Goal: Ask a question: Seek information or help from site administrators or community

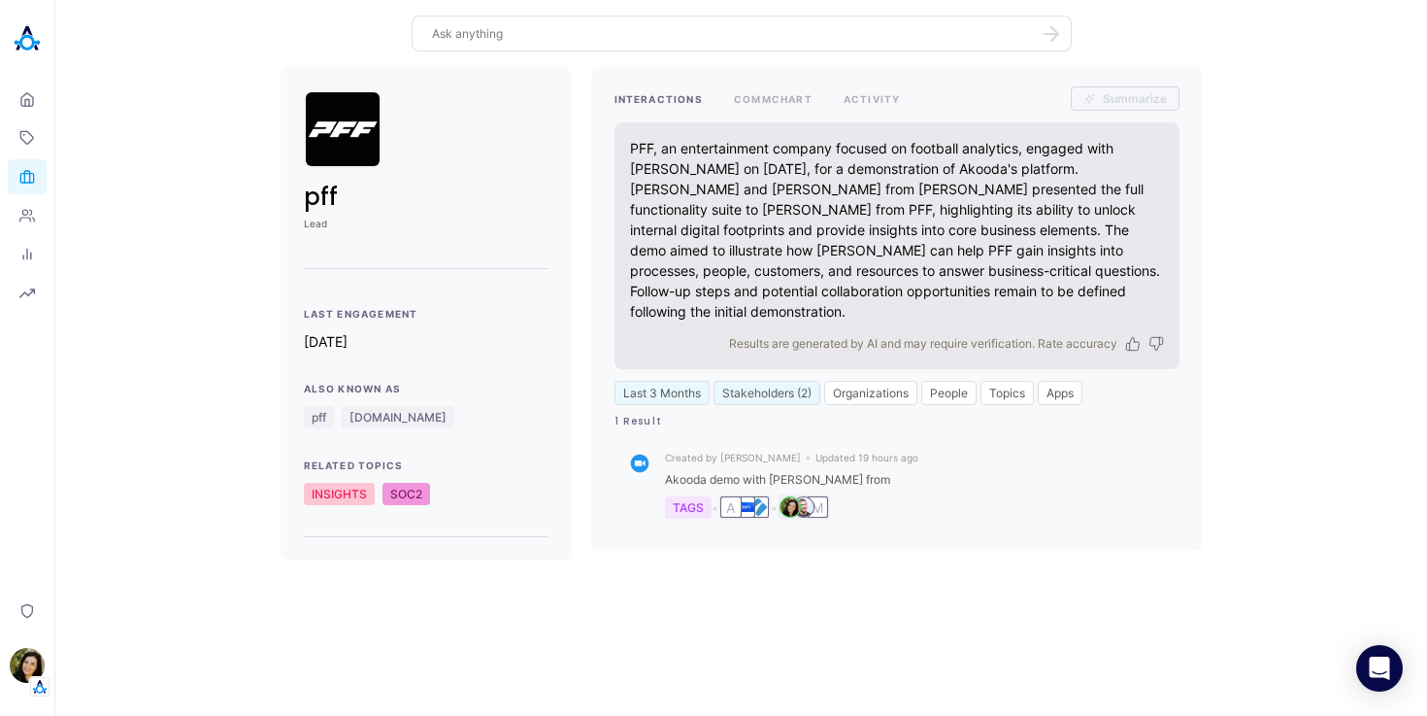
click at [727, 46] on div at bounding box center [742, 34] width 660 height 36
click at [25, 37] on img at bounding box center [27, 38] width 39 height 39
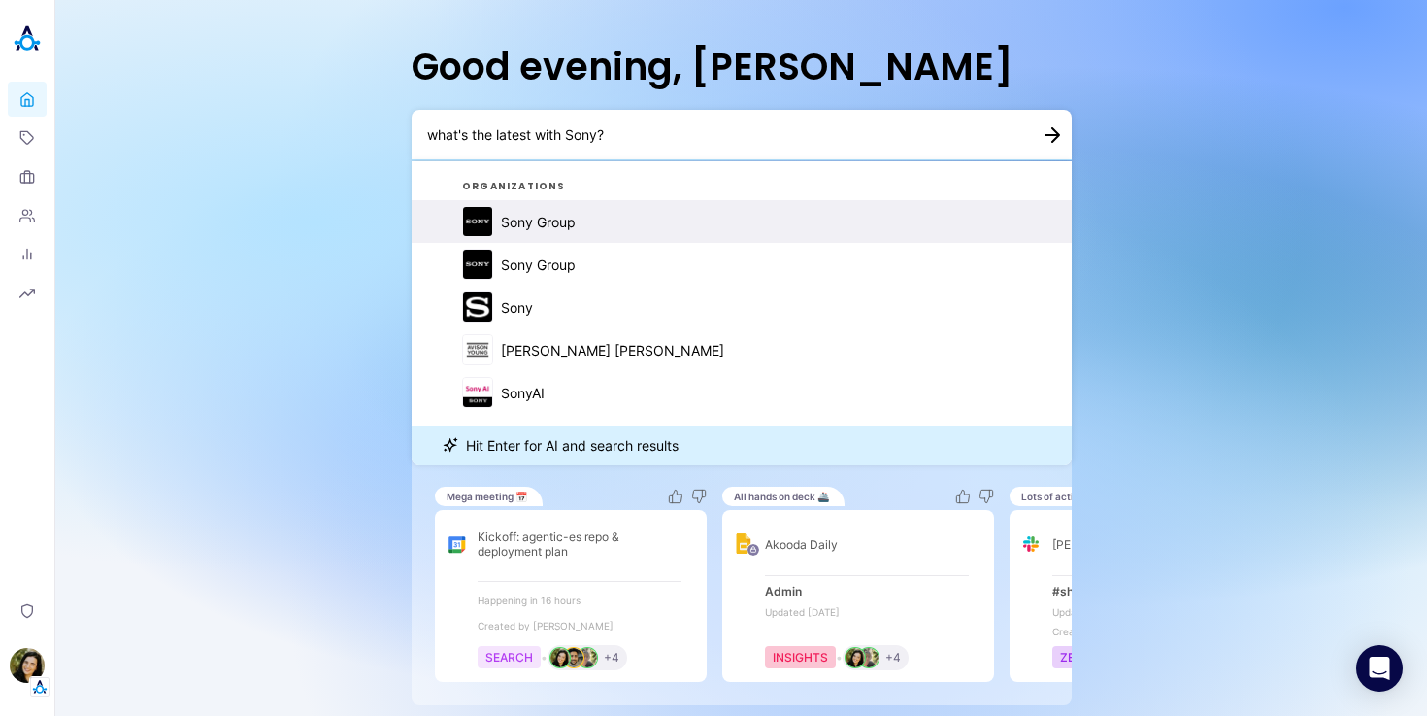
type textarea "what's the latest with Sony?"
click at [540, 226] on div "Sony Group" at bounding box center [538, 222] width 75 height 17
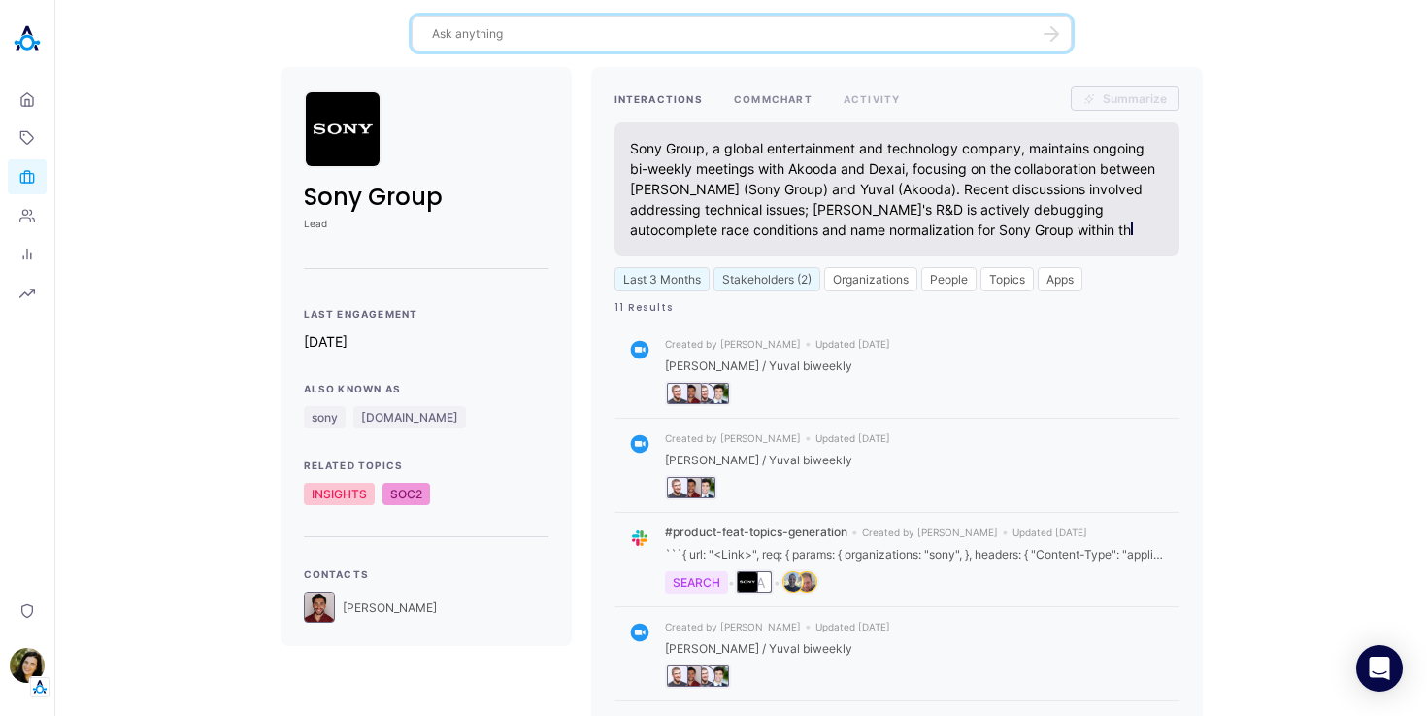
click at [765, 105] on button "COMMCHART" at bounding box center [773, 98] width 79 height 24
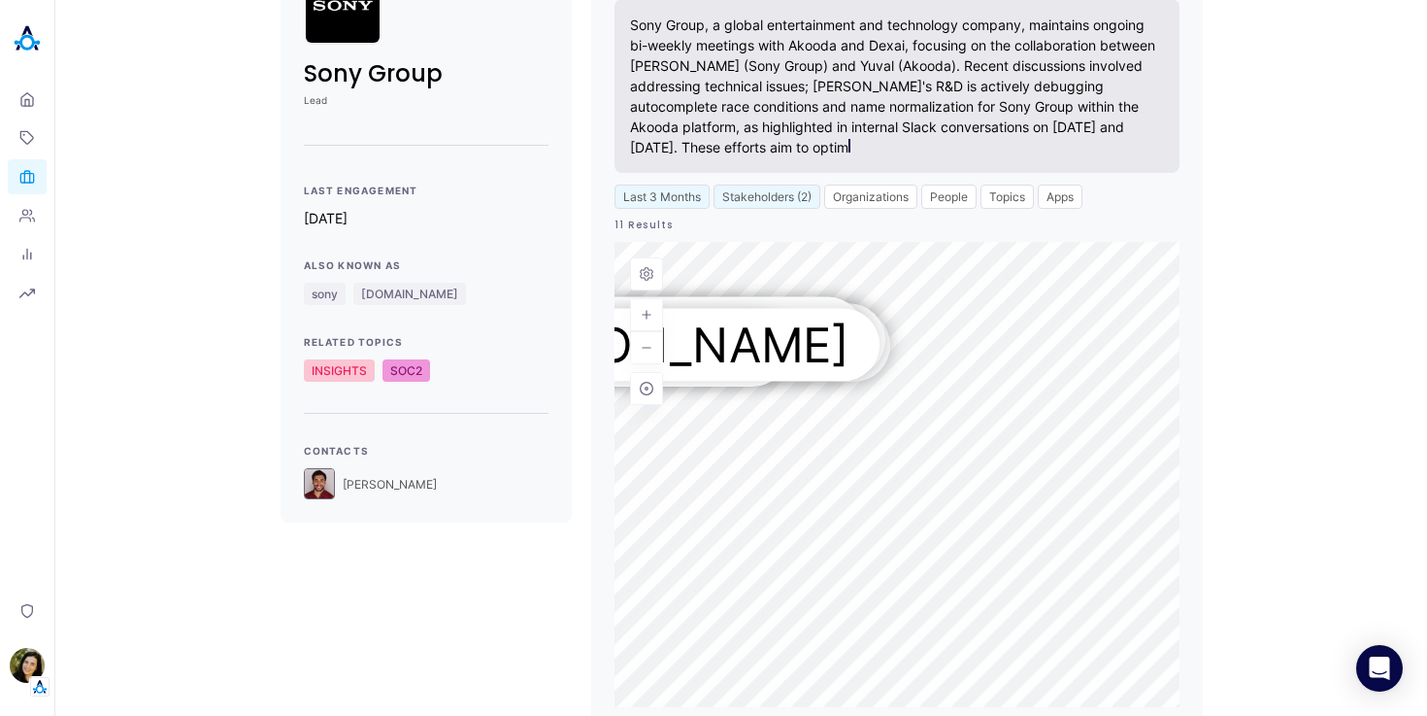
scroll to position [149, 0]
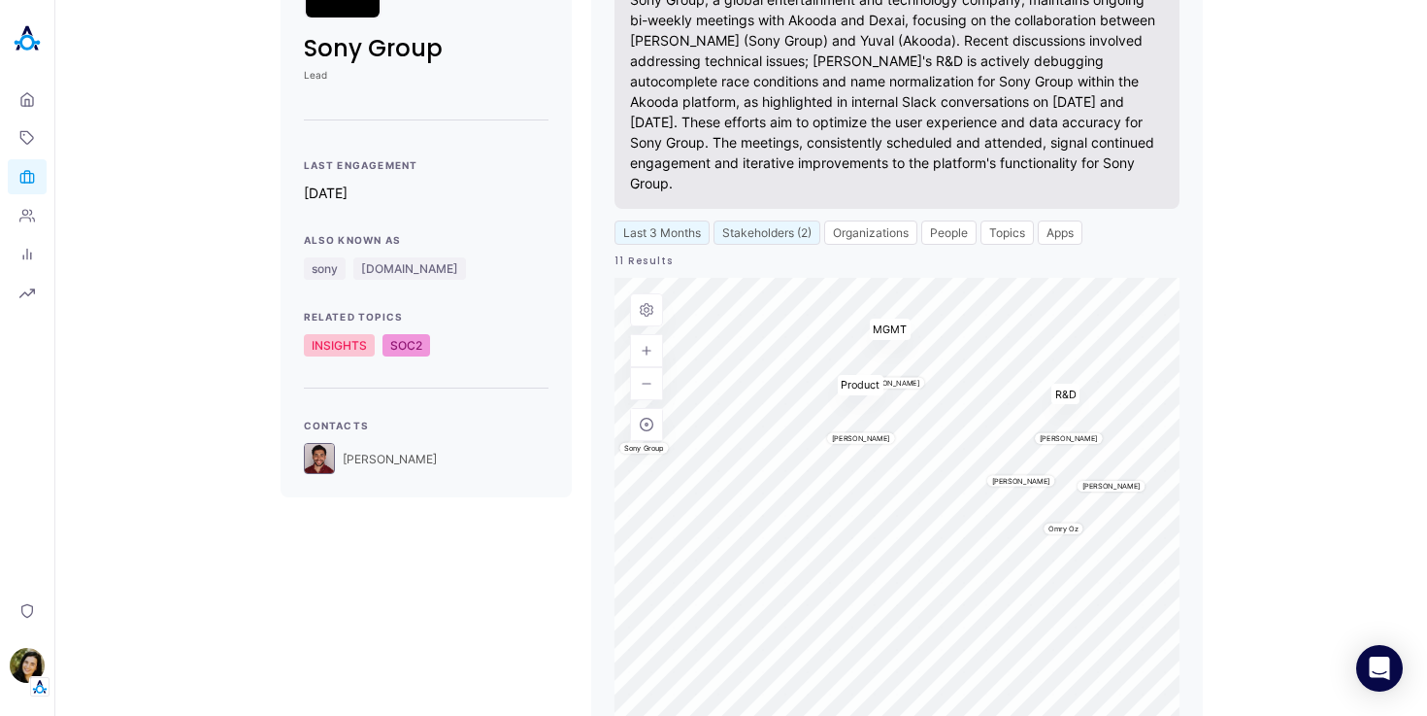
click at [886, 338] on div "MGMT R&D Product [PERSON_NAME] [PERSON_NAME] Sony Group [PERSON_NAME] Omry Oz […" at bounding box center [897, 510] width 565 height 465
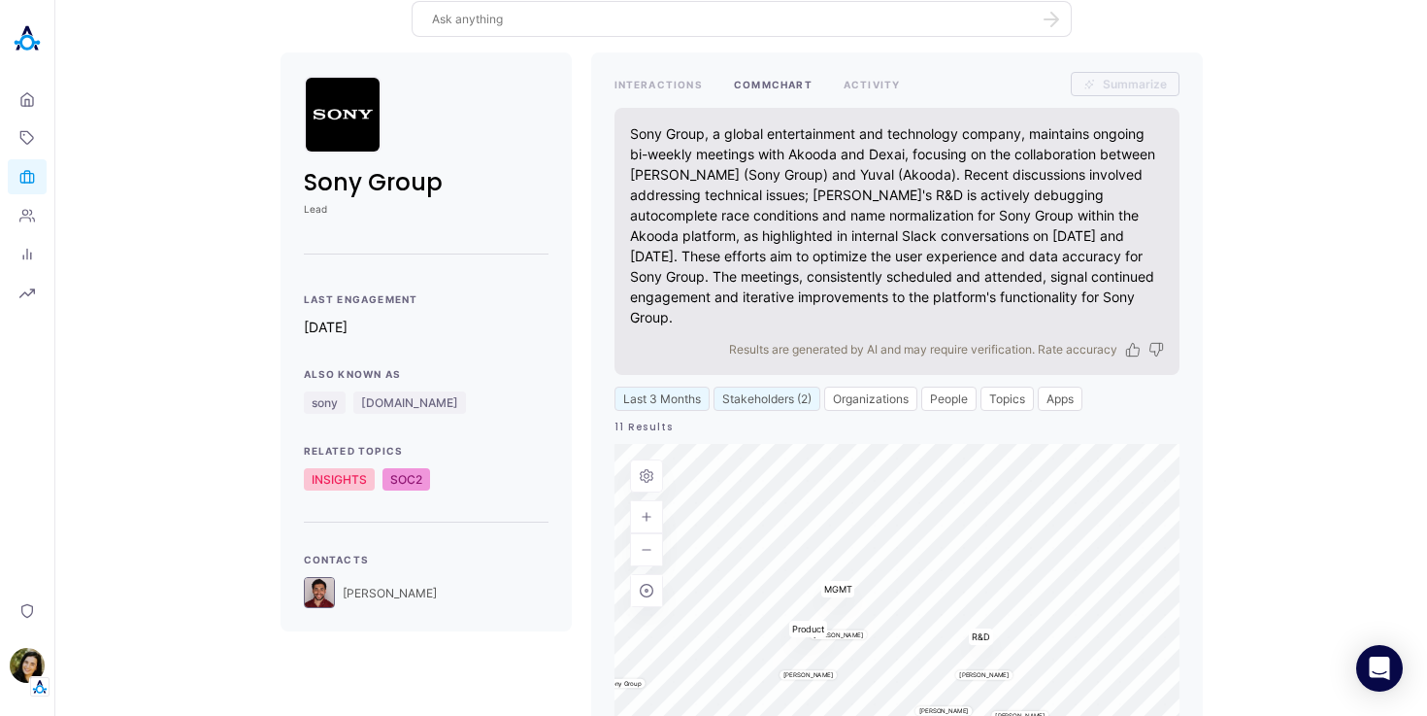
scroll to position [0, 0]
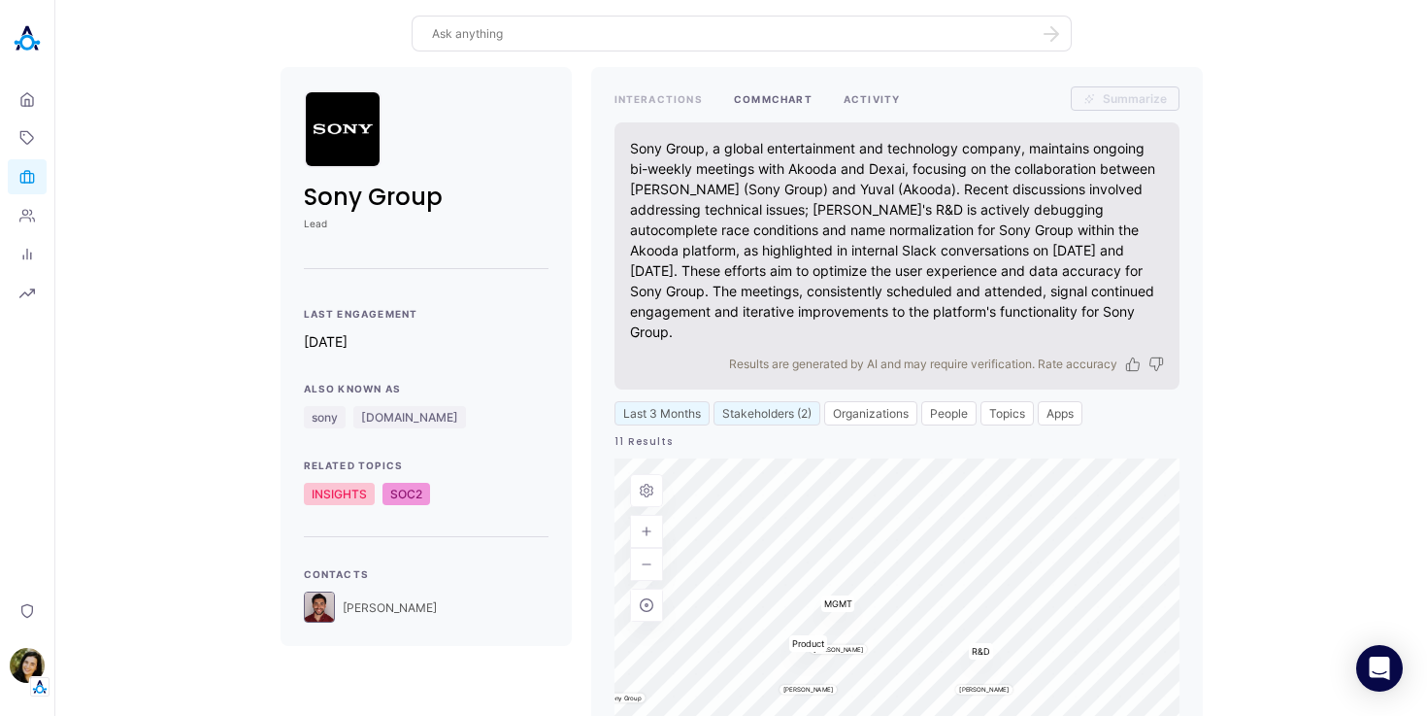
click at [873, 105] on button "ACTIVITY" at bounding box center [872, 98] width 57 height 24
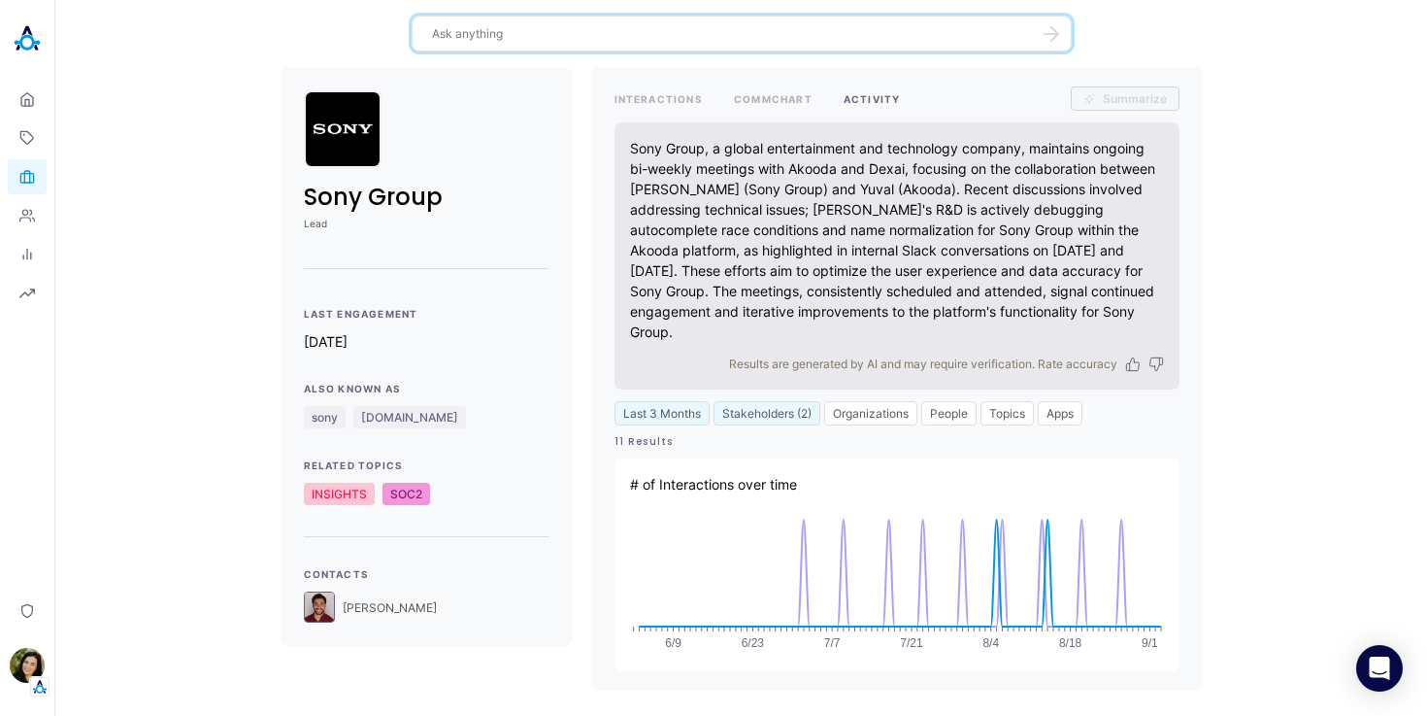
click at [538, 34] on textarea at bounding box center [730, 33] width 596 height 18
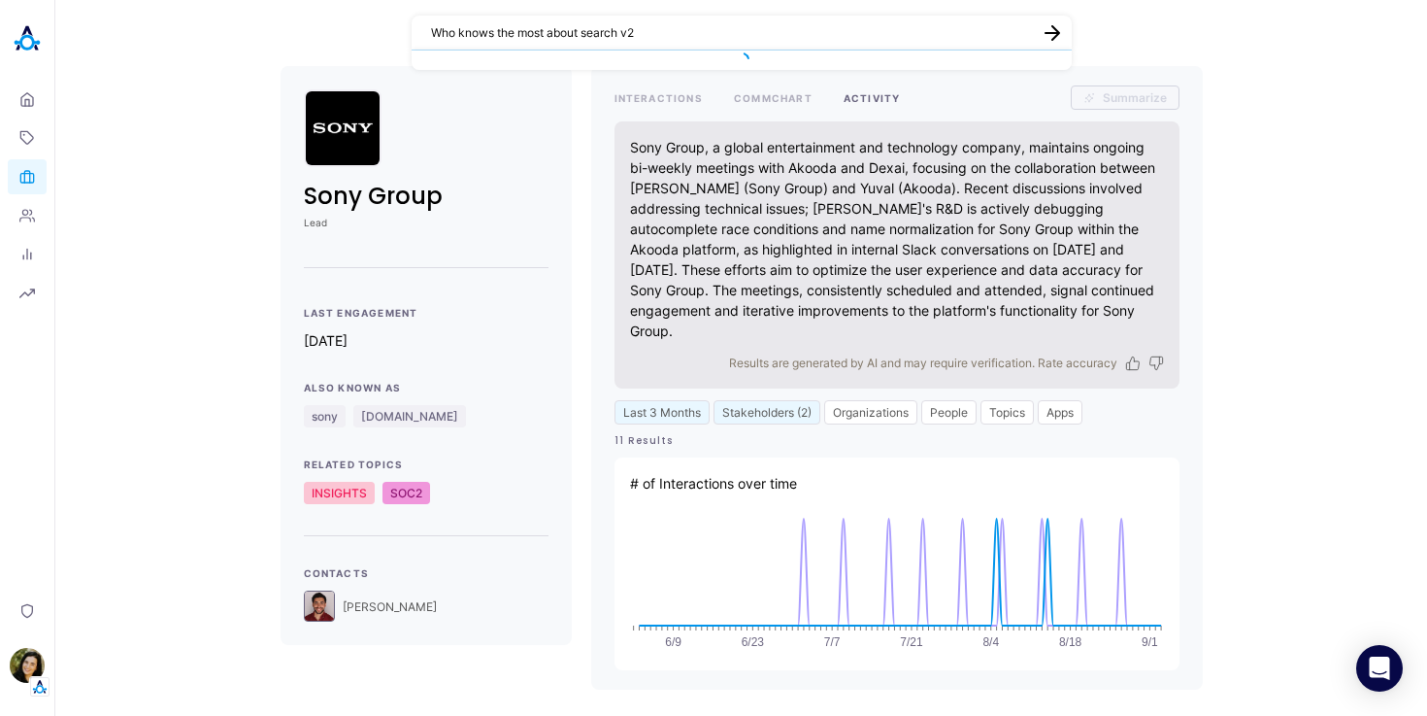
type textarea "Who knows the most about search v2?"
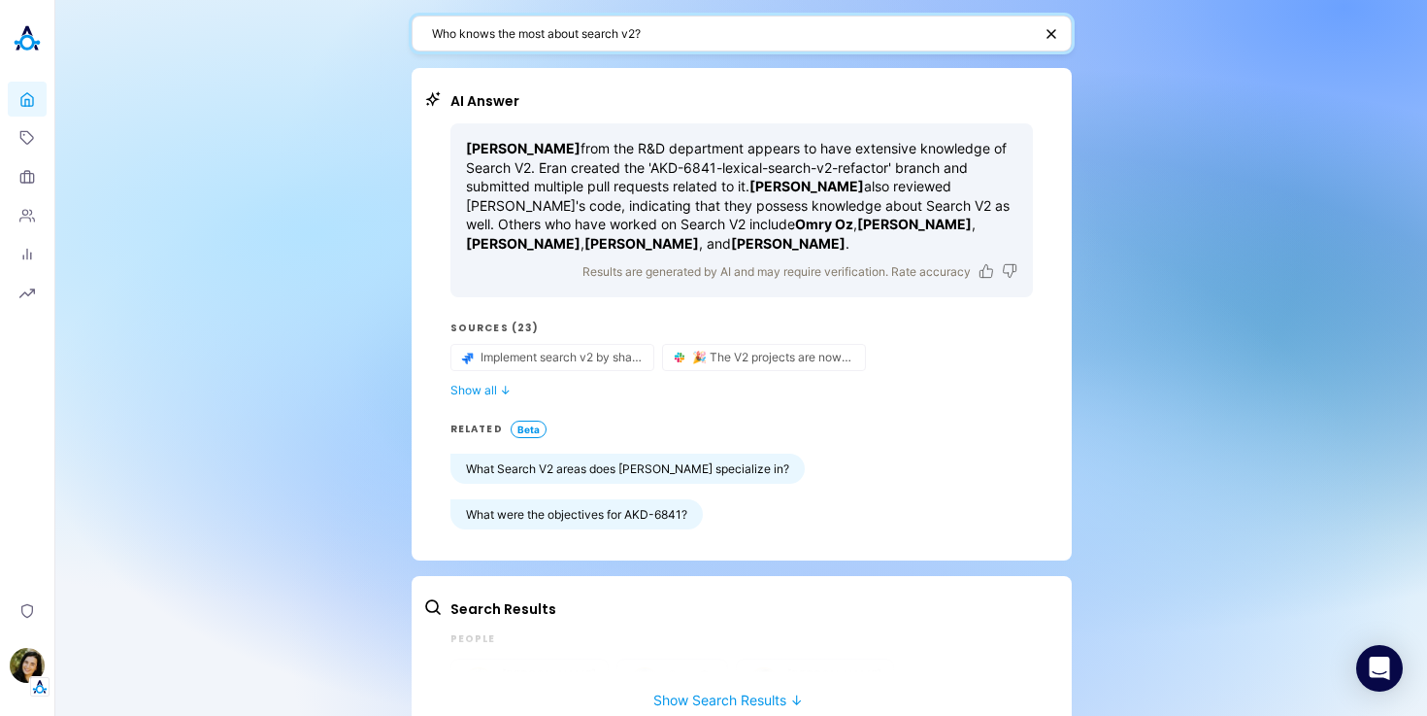
click at [528, 42] on textarea "Who knows the most about search v2?" at bounding box center [732, 33] width 600 height 18
click at [528, 40] on textarea "Who knows the most about search v2?" at bounding box center [732, 33] width 600 height 18
type textarea "Do we have an NDA with Walmart?"
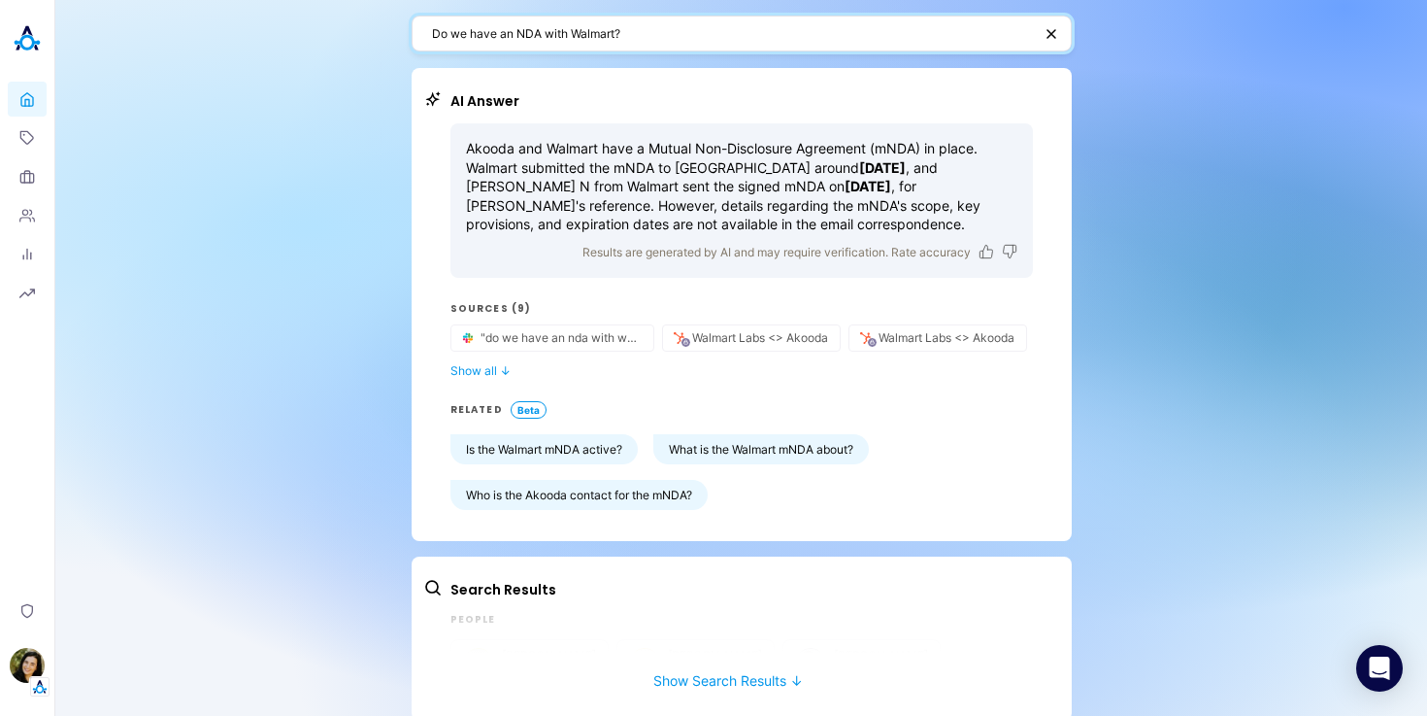
click at [668, 30] on textarea "Do we have an NDA with Walmart?" at bounding box center [732, 33] width 600 height 18
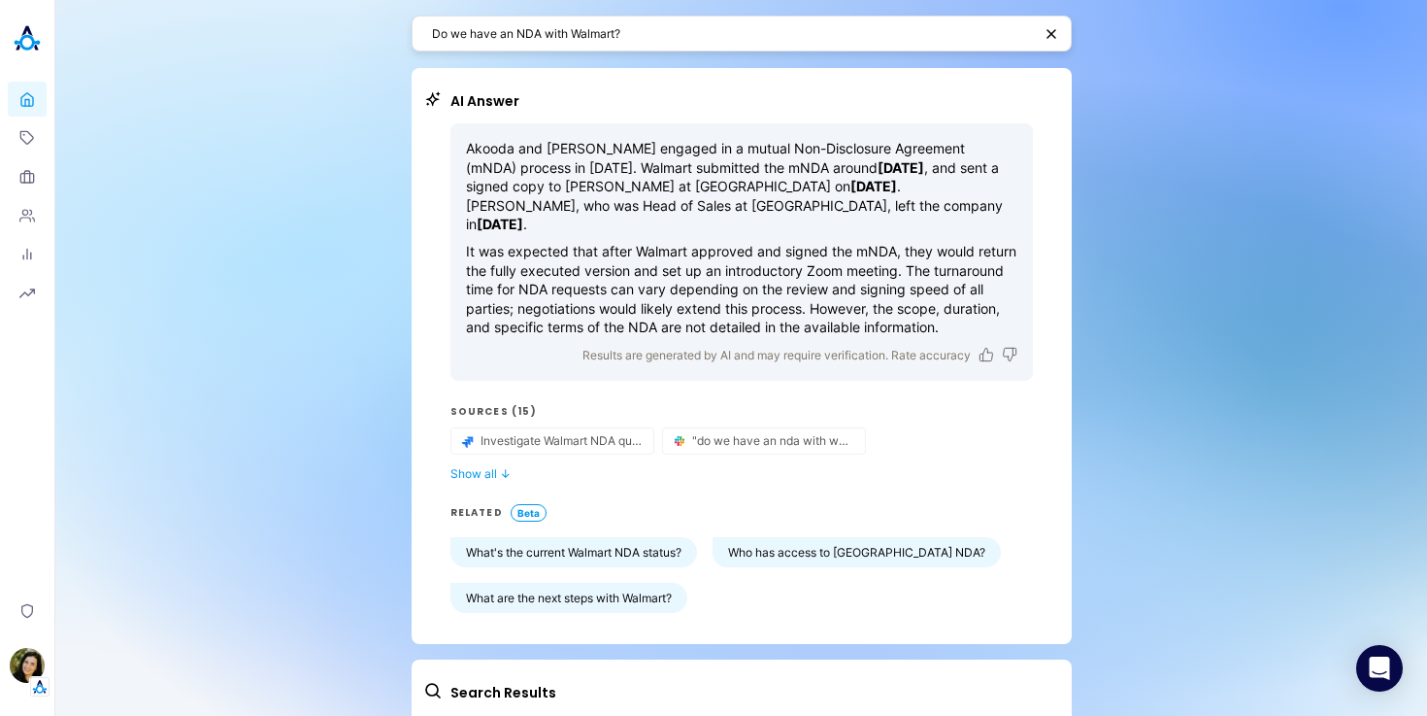
click at [593, 36] on textarea "Do we have an NDA with Walmart?" at bounding box center [732, 33] width 600 height 18
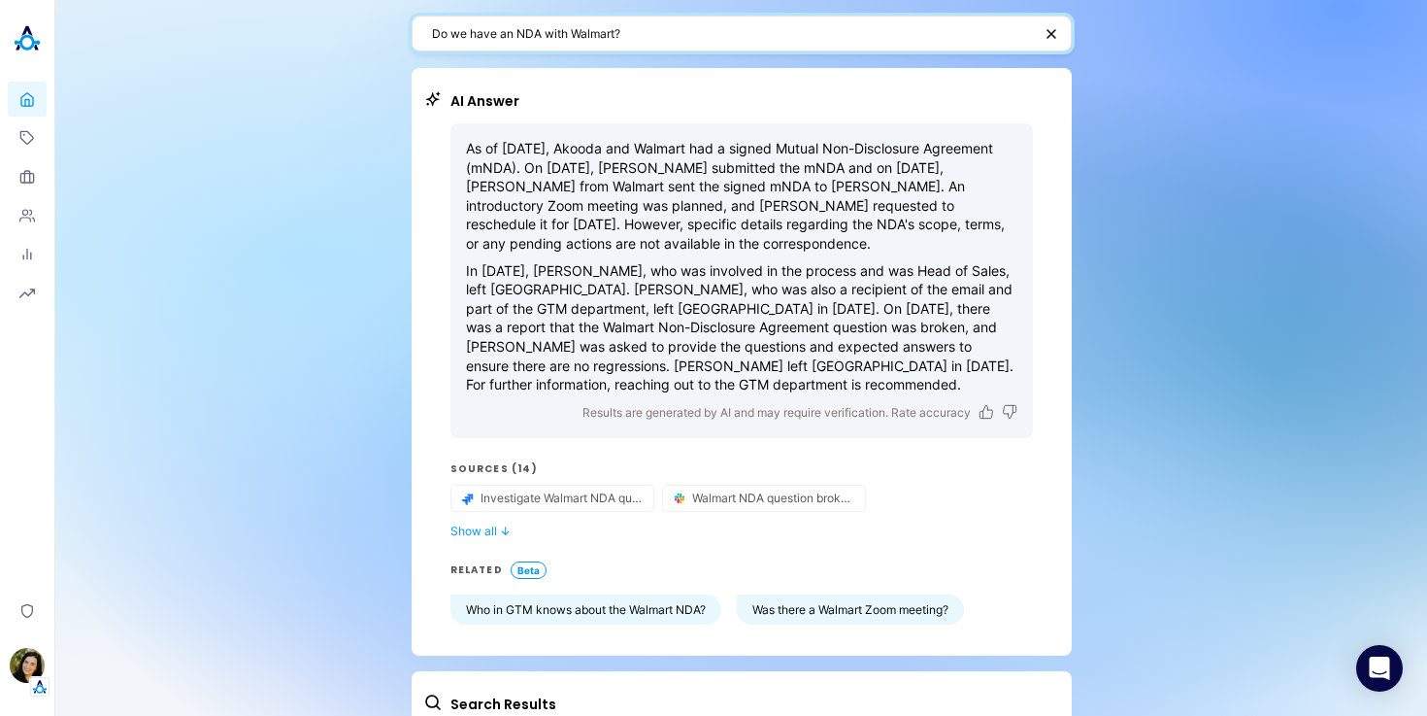
click at [602, 33] on textarea "Do we have an NDA with Walmart?" at bounding box center [732, 33] width 600 height 18
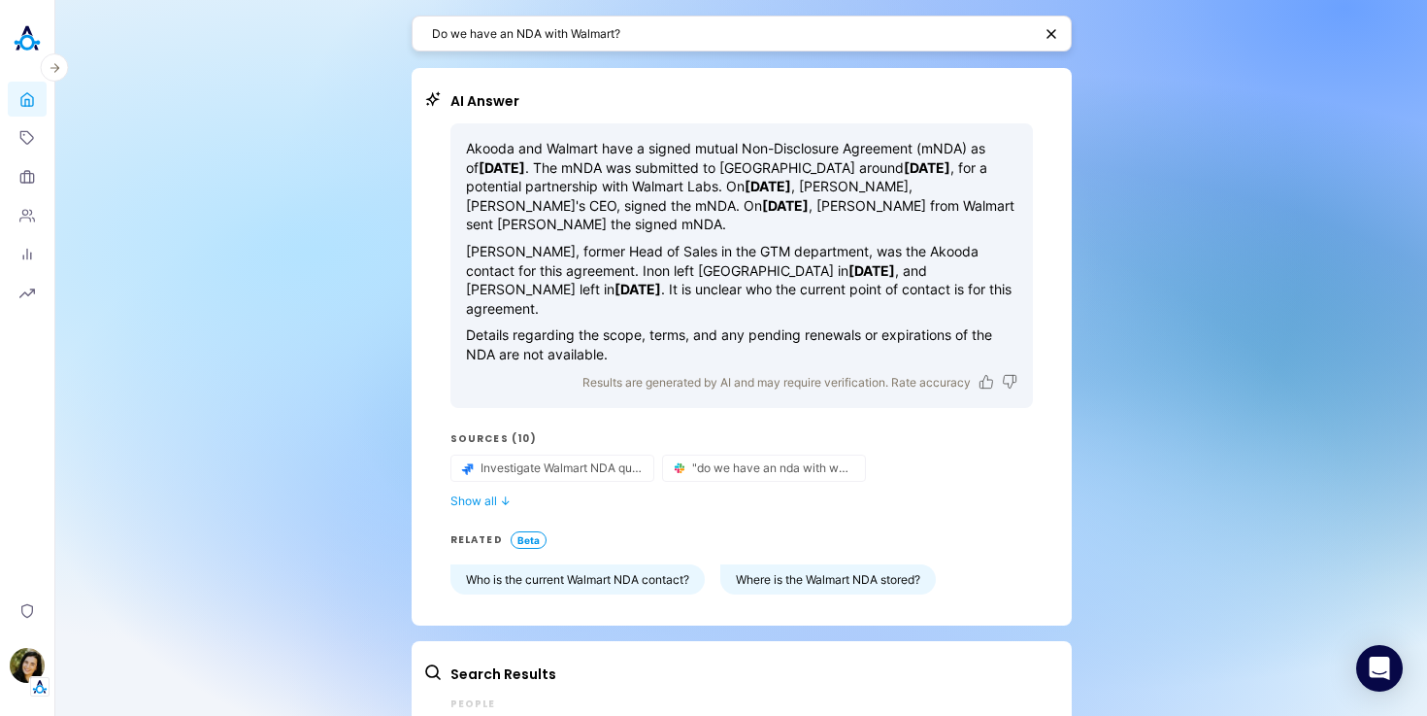
click at [26, 37] on img at bounding box center [27, 38] width 39 height 39
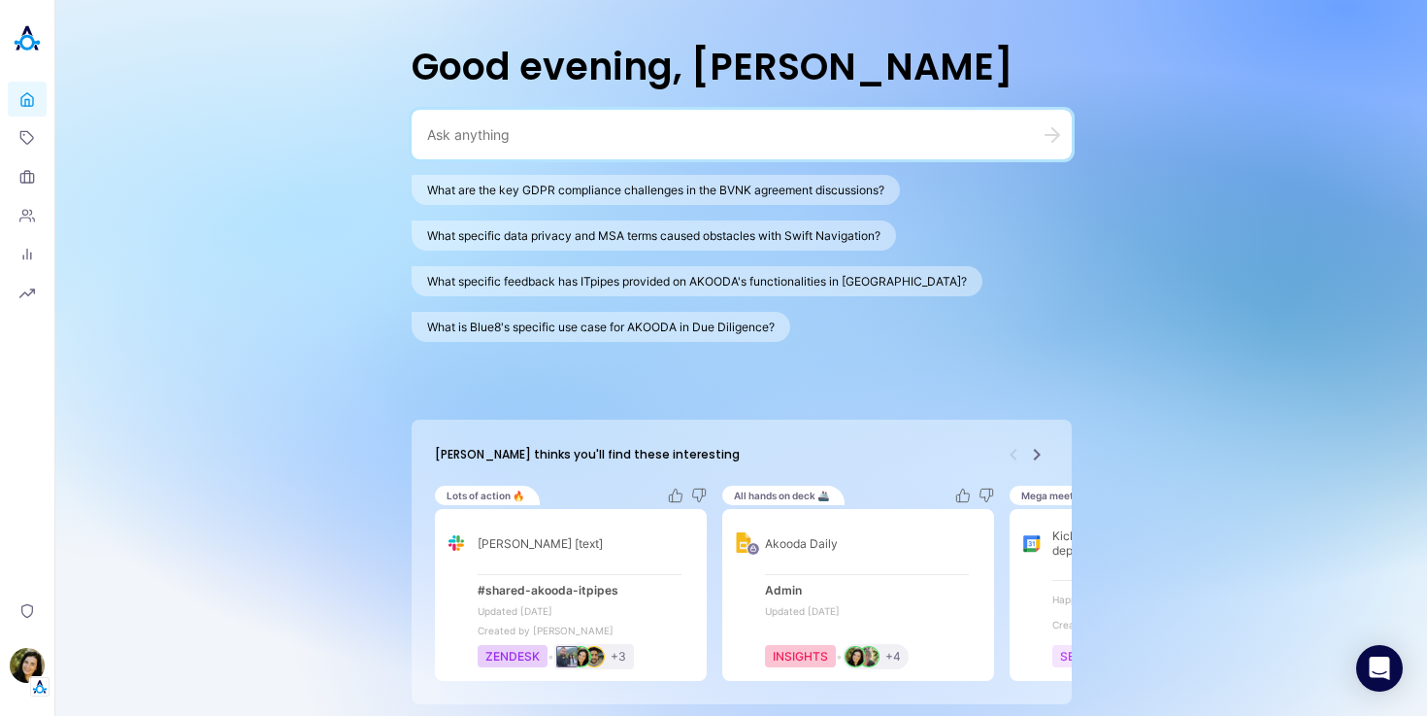
click at [881, 380] on div "What are the key GDPR compliance challenges in the BVNK agreement discussions? …" at bounding box center [742, 257] width 660 height 294
click at [642, 139] on textarea at bounding box center [718, 134] width 583 height 18
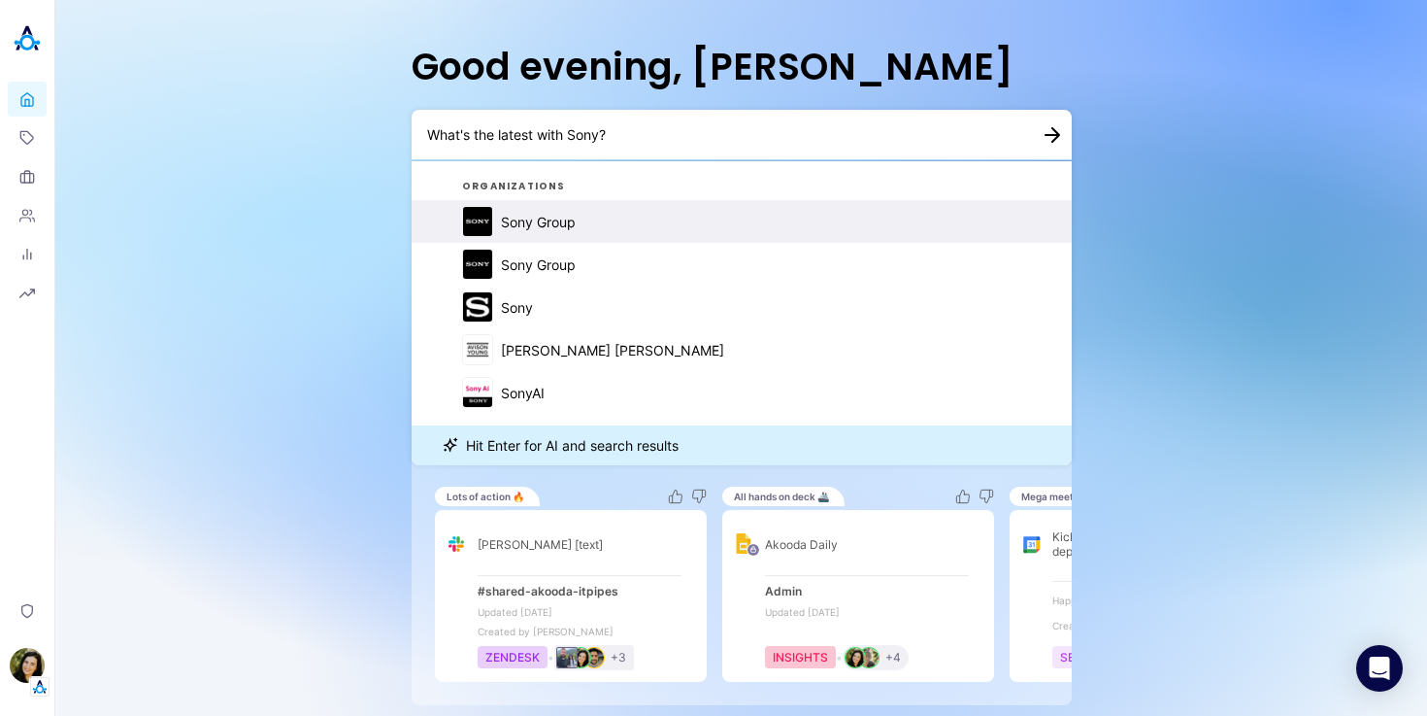
type textarea "What's the latest with Sony?"
click at [586, 218] on button "Sony Group" at bounding box center [742, 221] width 660 height 43
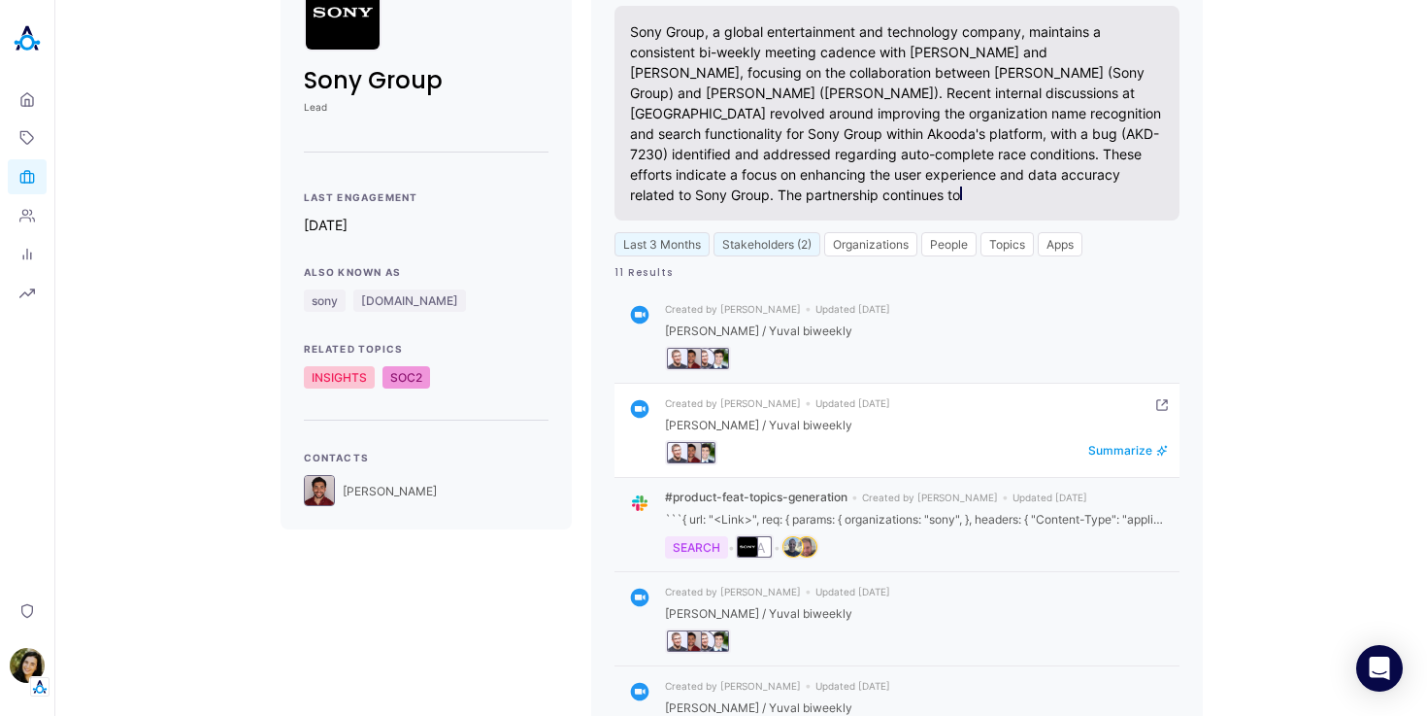
scroll to position [128, 0]
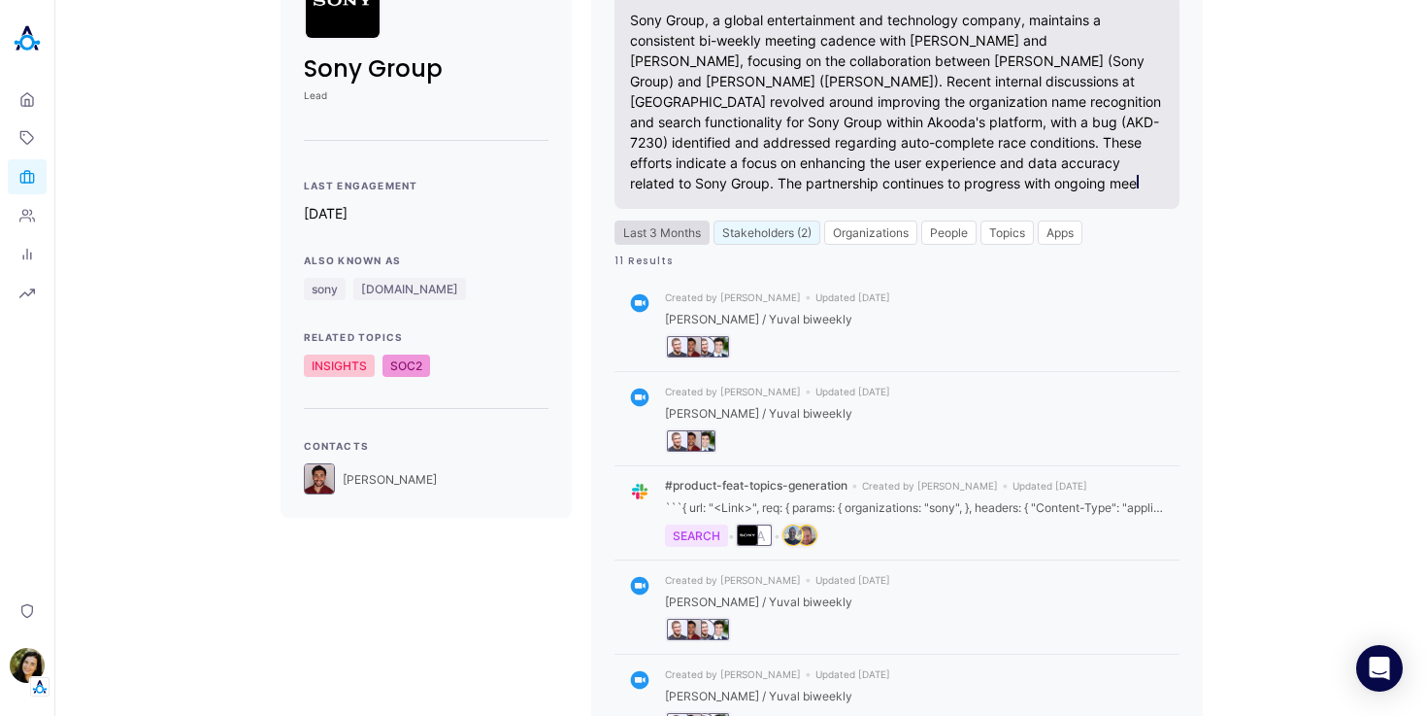
click at [680, 237] on button "Last 3 Months" at bounding box center [662, 232] width 95 height 24
select select "5"
select select "2025"
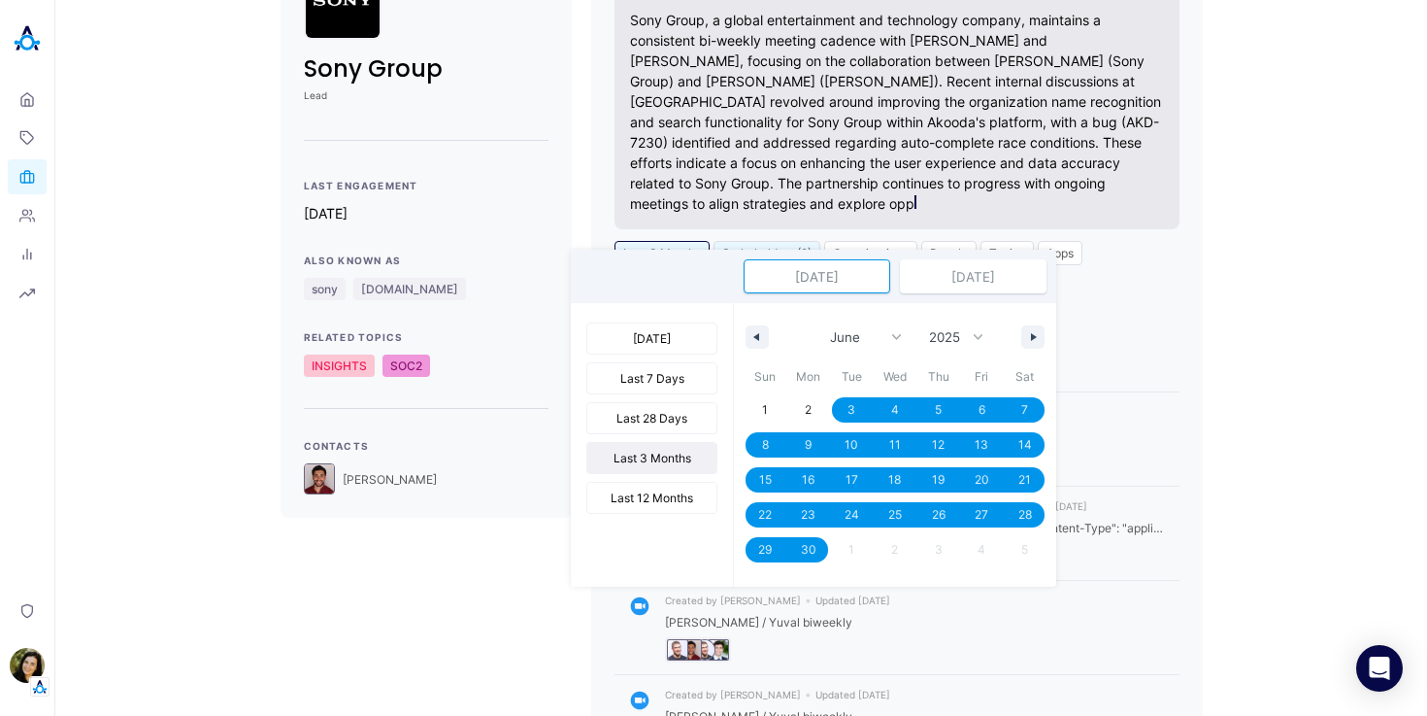
click at [583, 192] on div "Sony Group Lead Last Engagement [DATE] Also Known As sony [DOMAIN_NAME] Related…" at bounding box center [741, 620] width 1341 height 1362
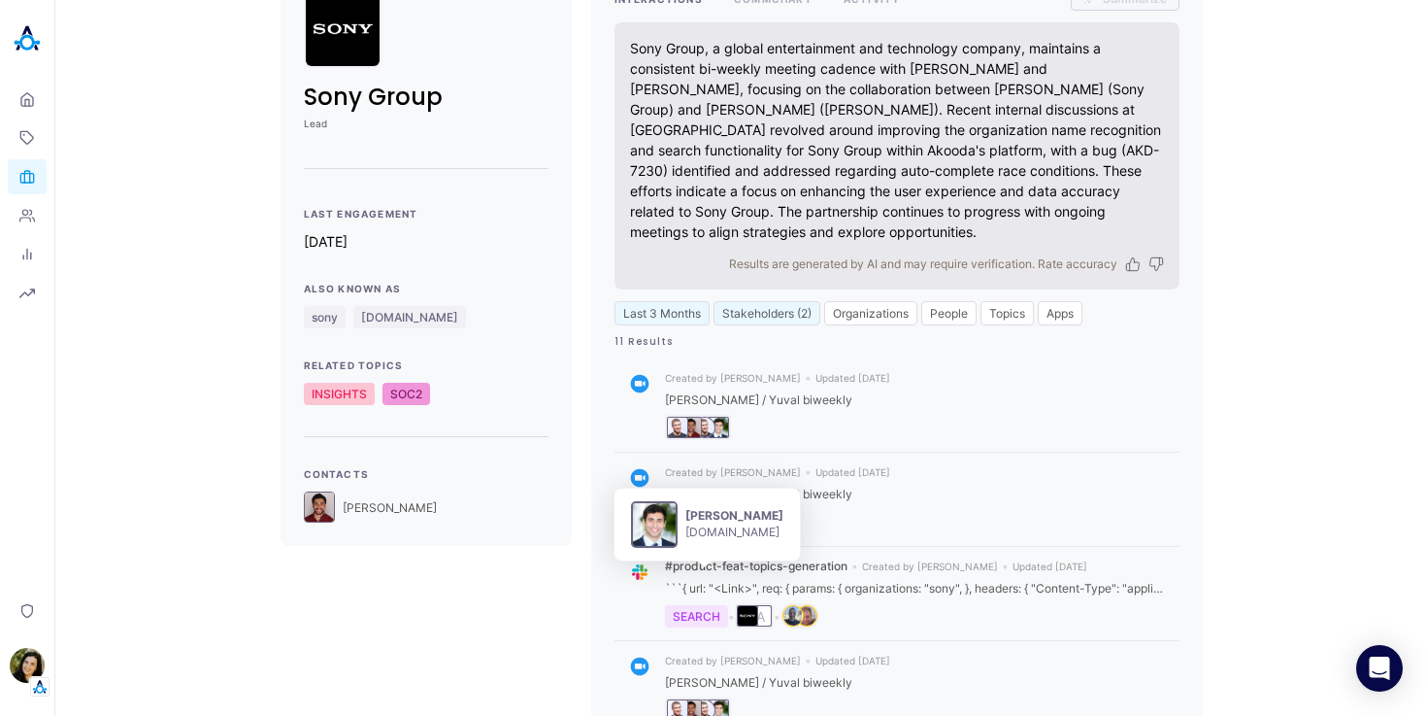
scroll to position [0, 0]
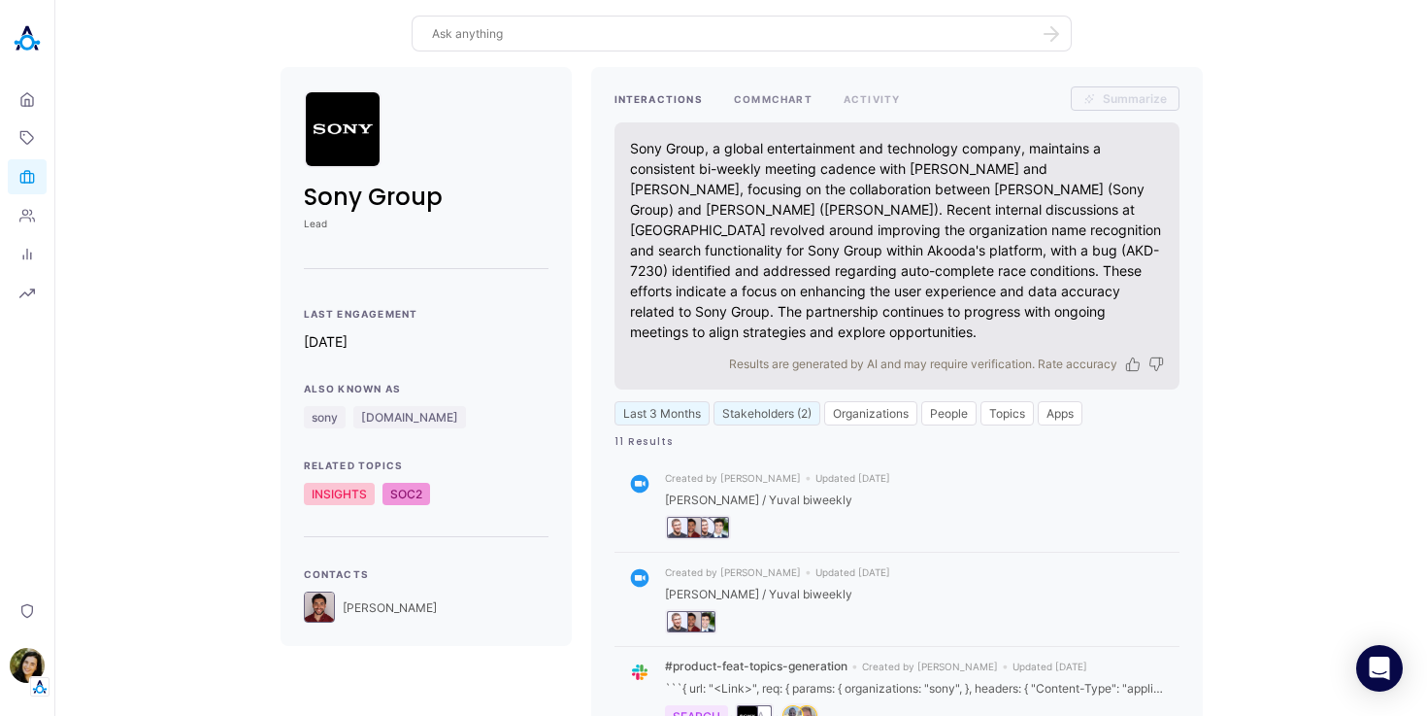
click at [795, 98] on button "COMMCHART" at bounding box center [773, 98] width 79 height 24
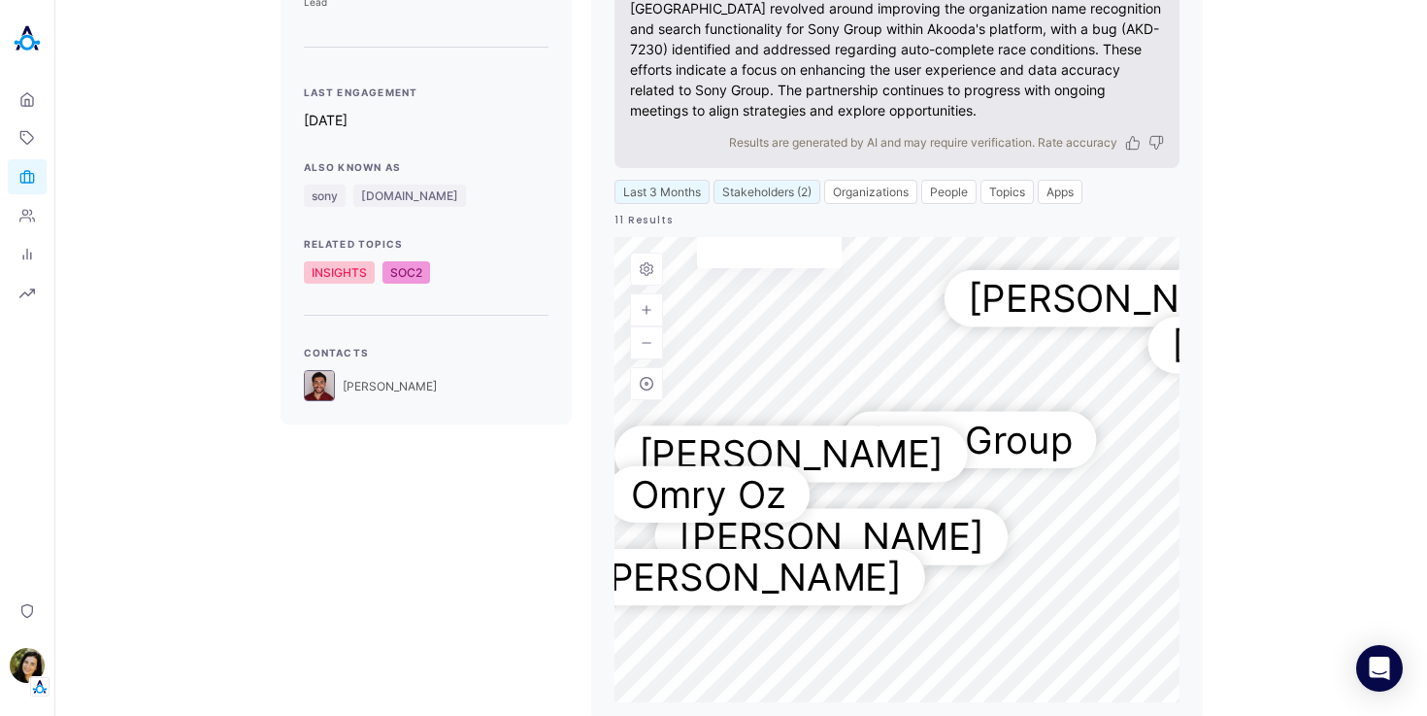
scroll to position [242, 0]
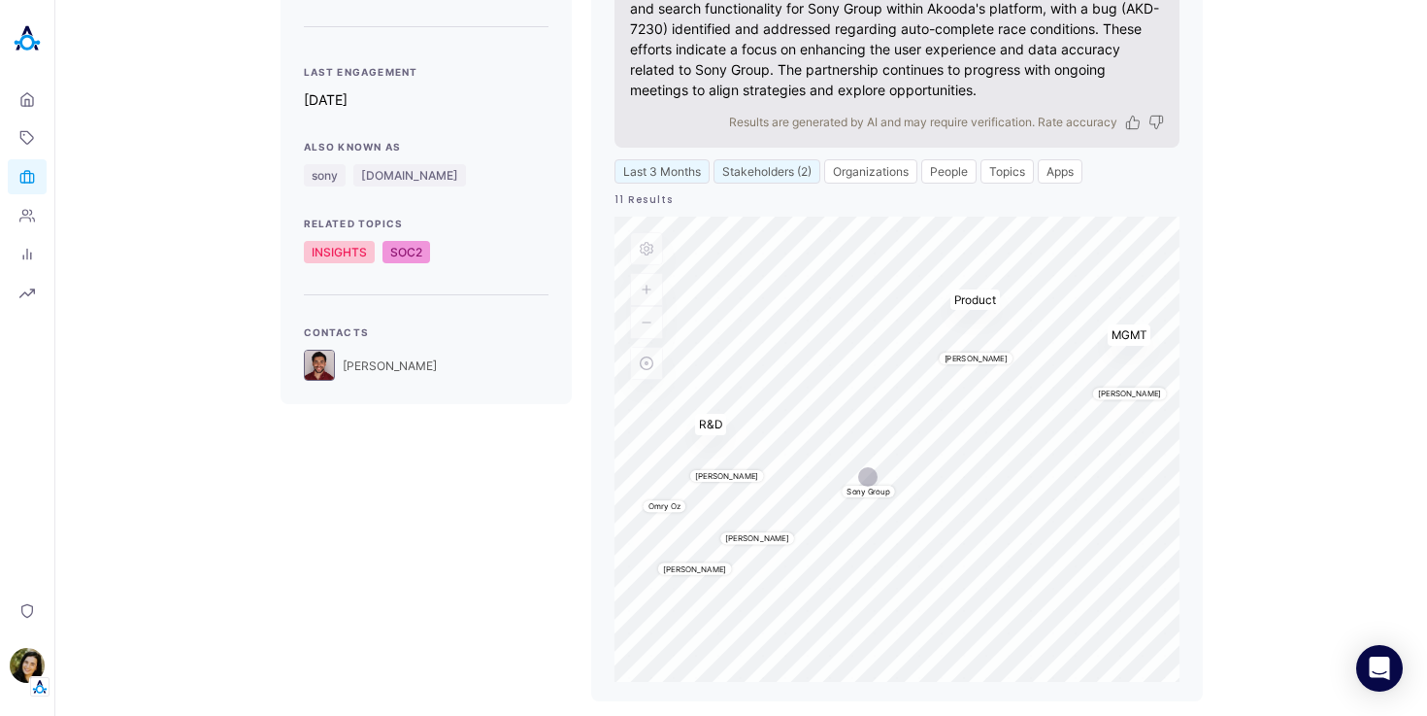
drag, startPoint x: 865, startPoint y: 449, endPoint x: 876, endPoint y: 483, distance: 35.6
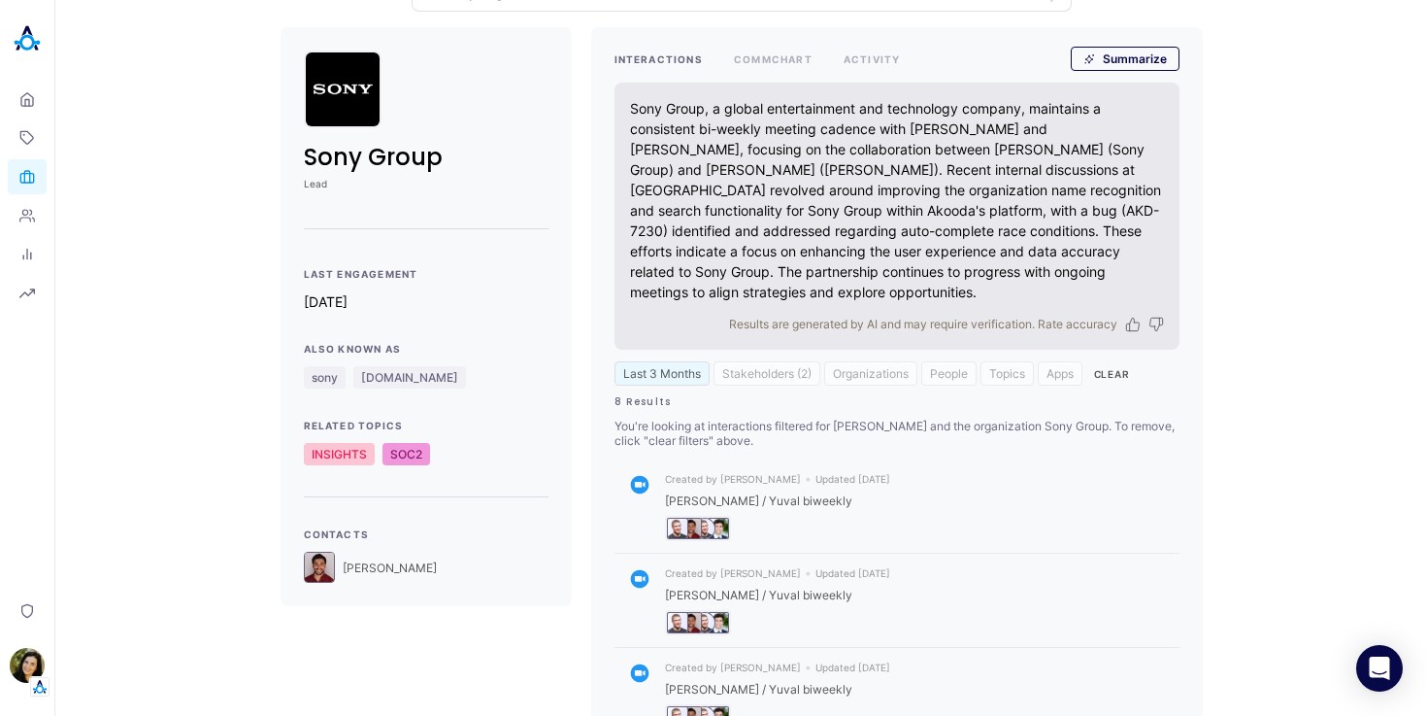
scroll to position [0, 0]
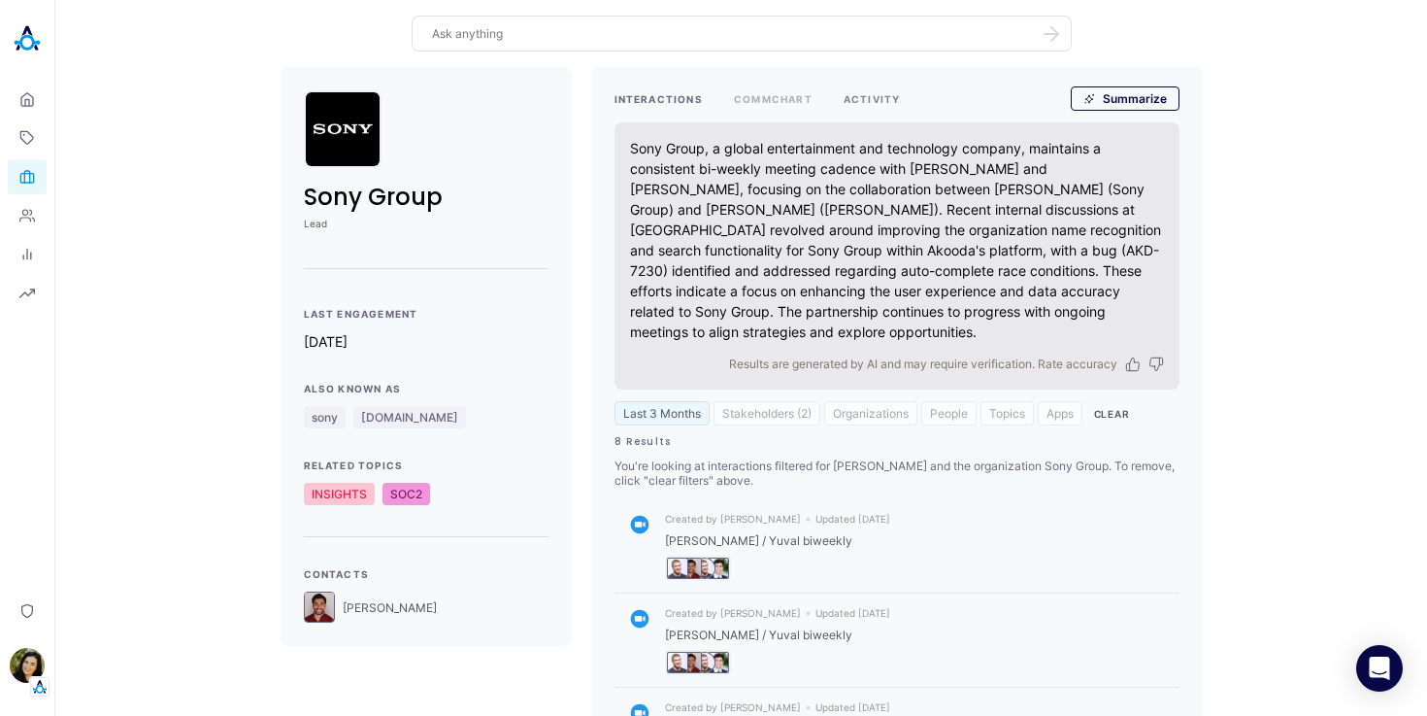
click at [868, 101] on button "ACTIVITY" at bounding box center [872, 98] width 57 height 24
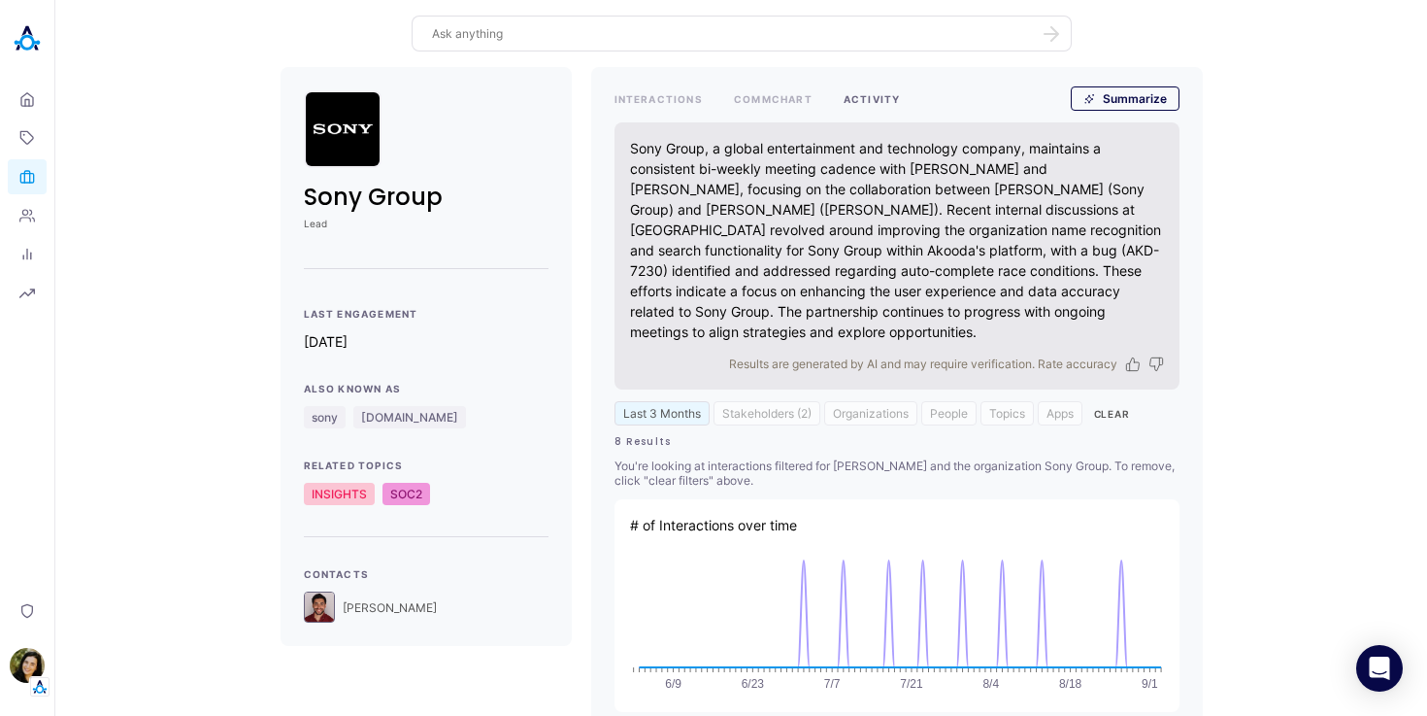
scroll to position [29, 0]
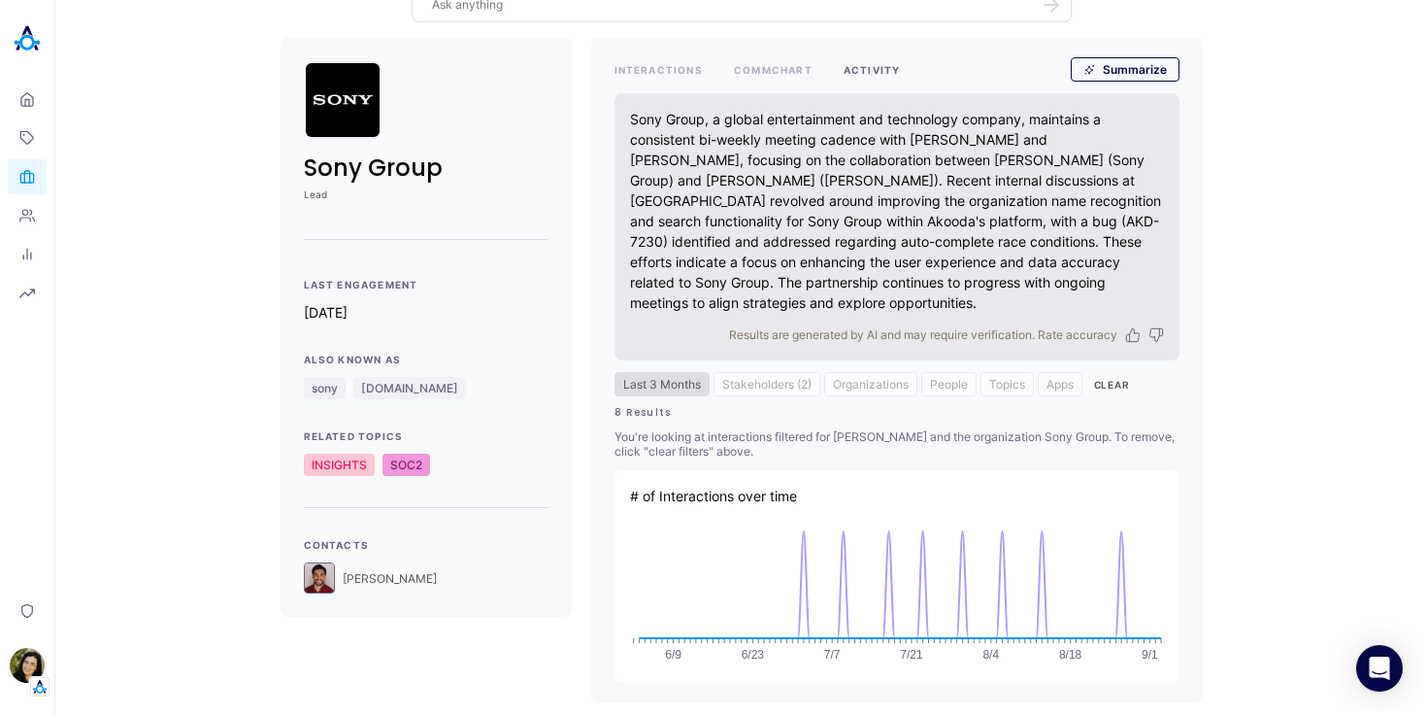
click at [665, 380] on button "Last 3 Months" at bounding box center [662, 384] width 95 height 24
select select "5"
select select "2025"
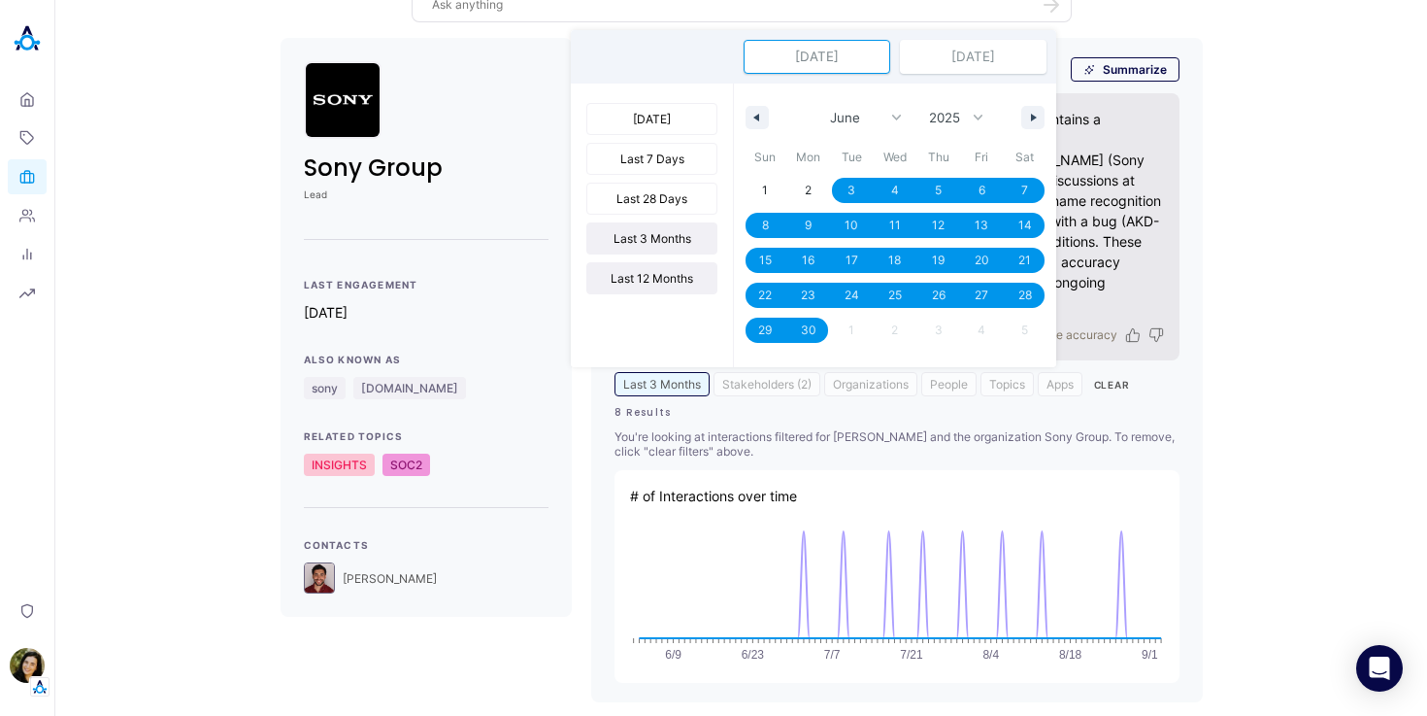
click at [668, 282] on button "Last 12 Months" at bounding box center [651, 278] width 131 height 32
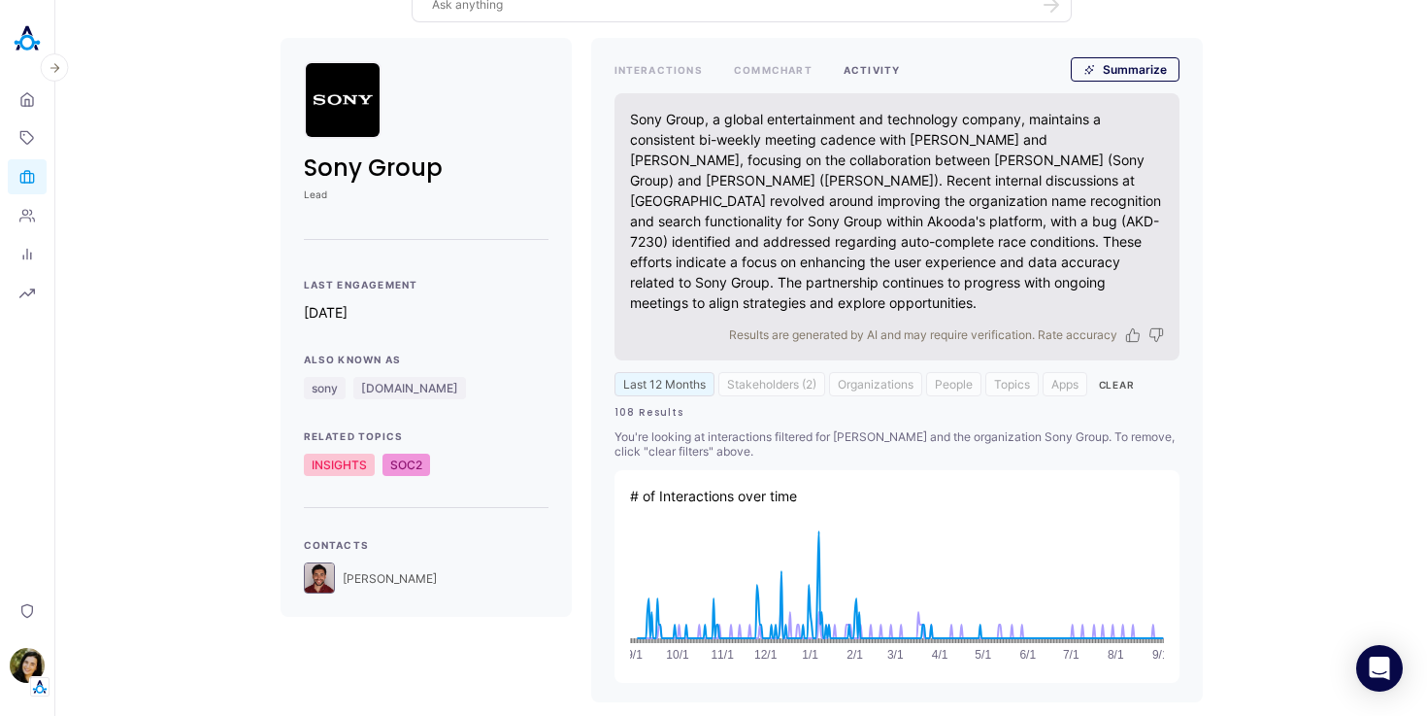
click at [44, 315] on header "Home Topics Organizations People Analytics Reports Privacy Ilana Djemal" at bounding box center [27, 358] width 55 height 716
click at [42, 259] on link "Analytics" at bounding box center [27, 254] width 39 height 35
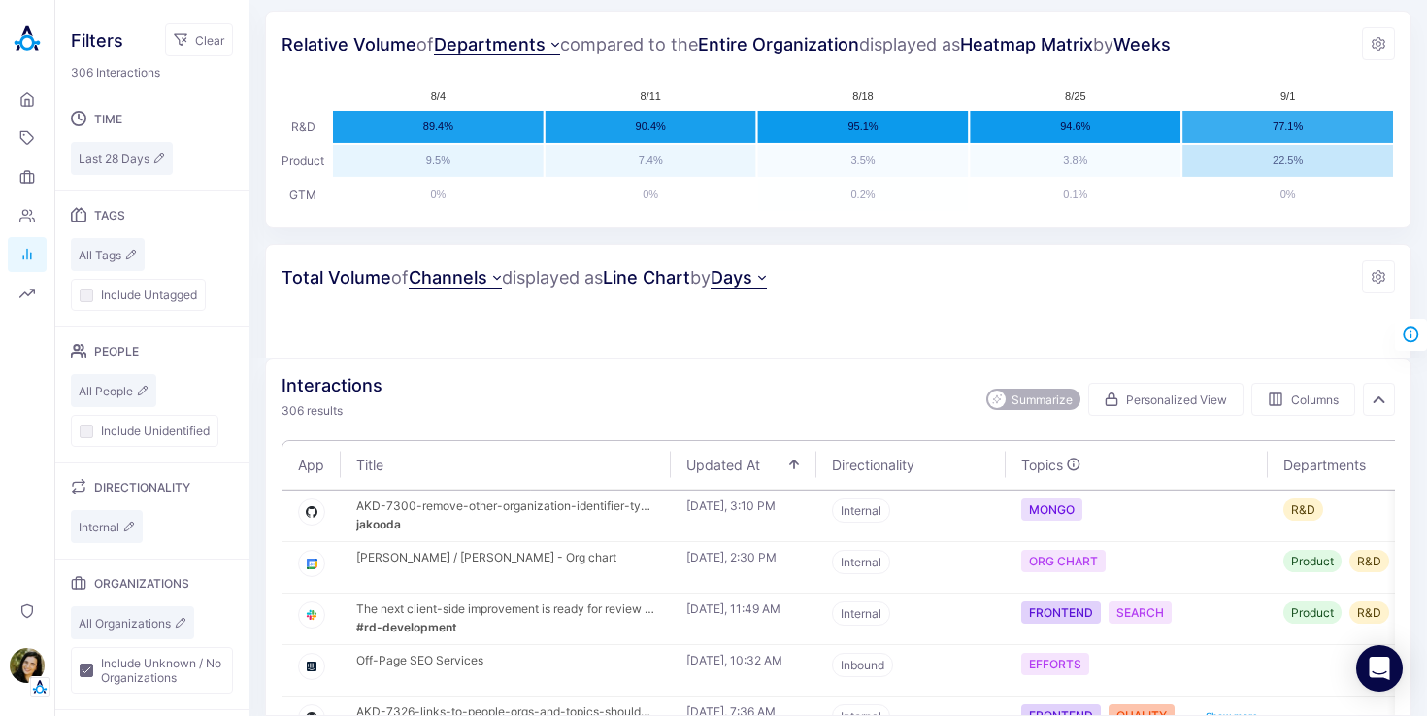
scroll to position [65, 0]
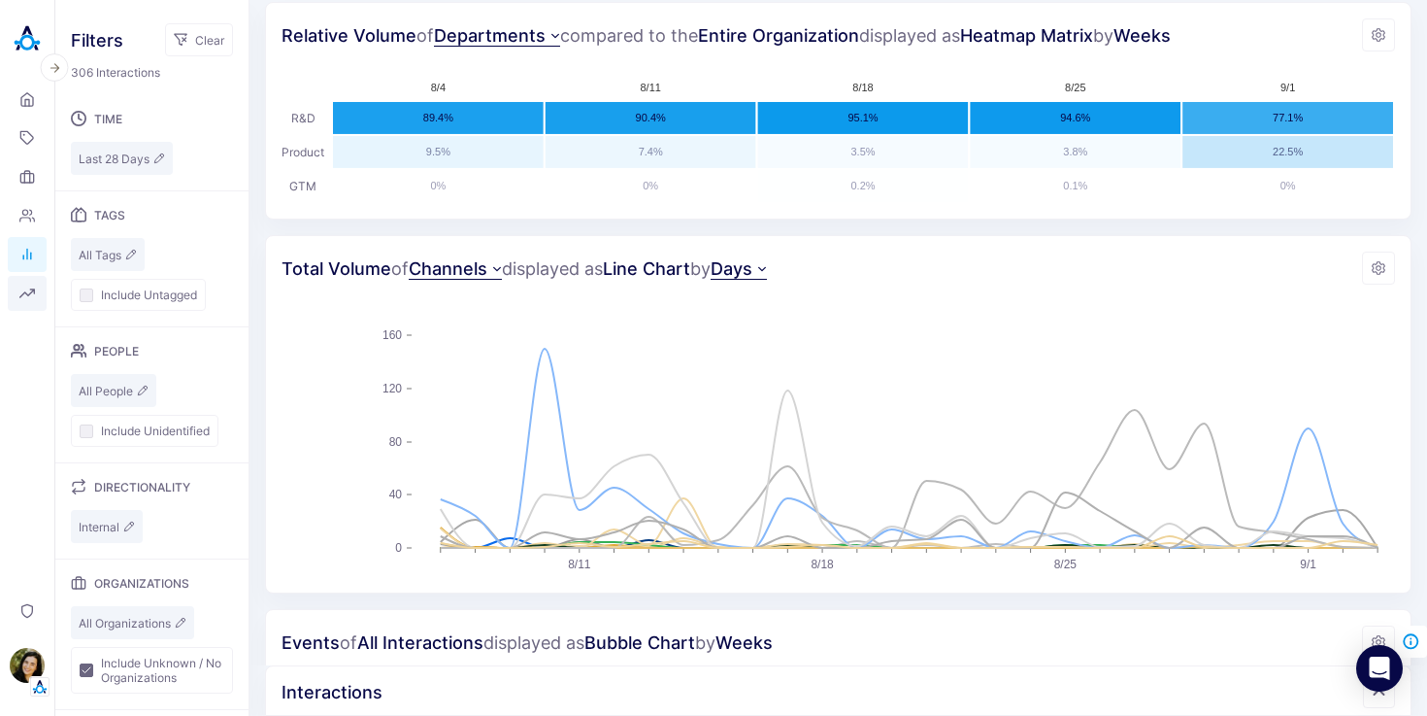
click at [36, 302] on button "Reports" at bounding box center [27, 293] width 39 height 35
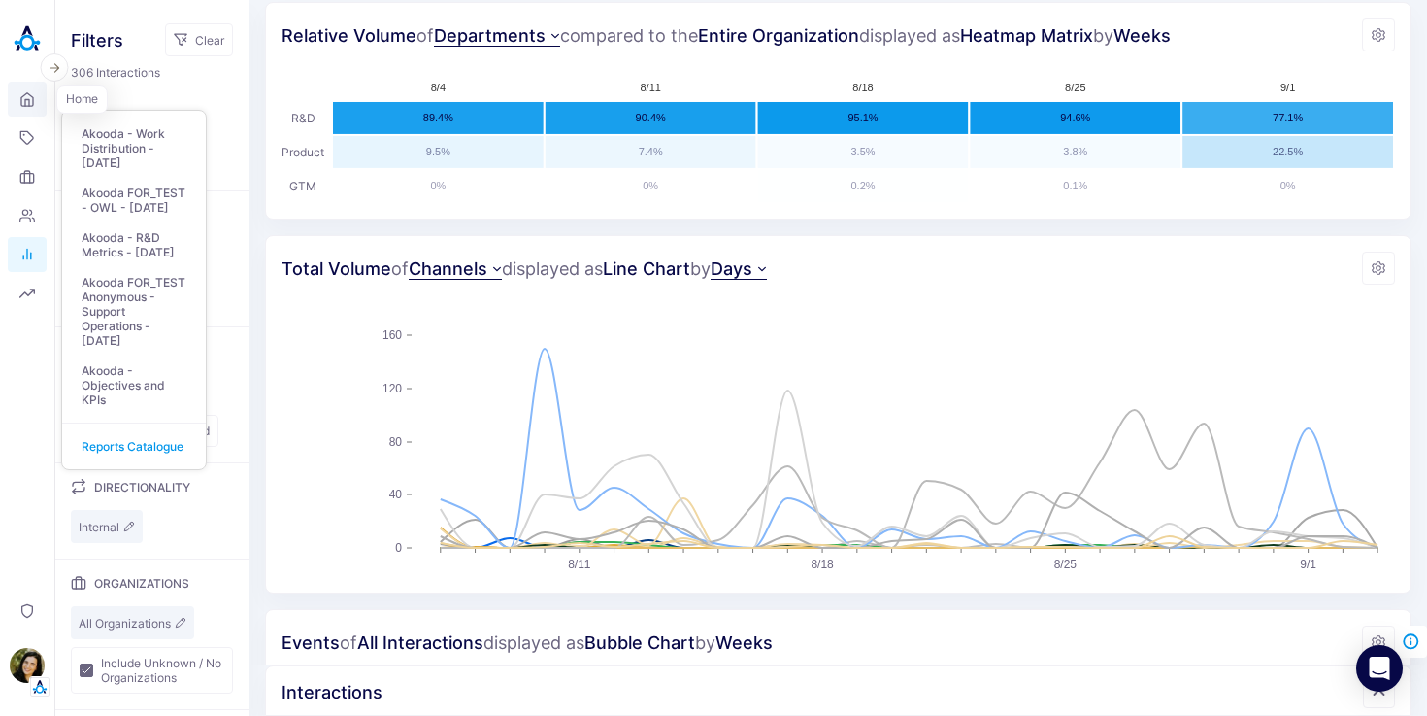
click at [33, 105] on icon at bounding box center [27, 99] width 16 height 18
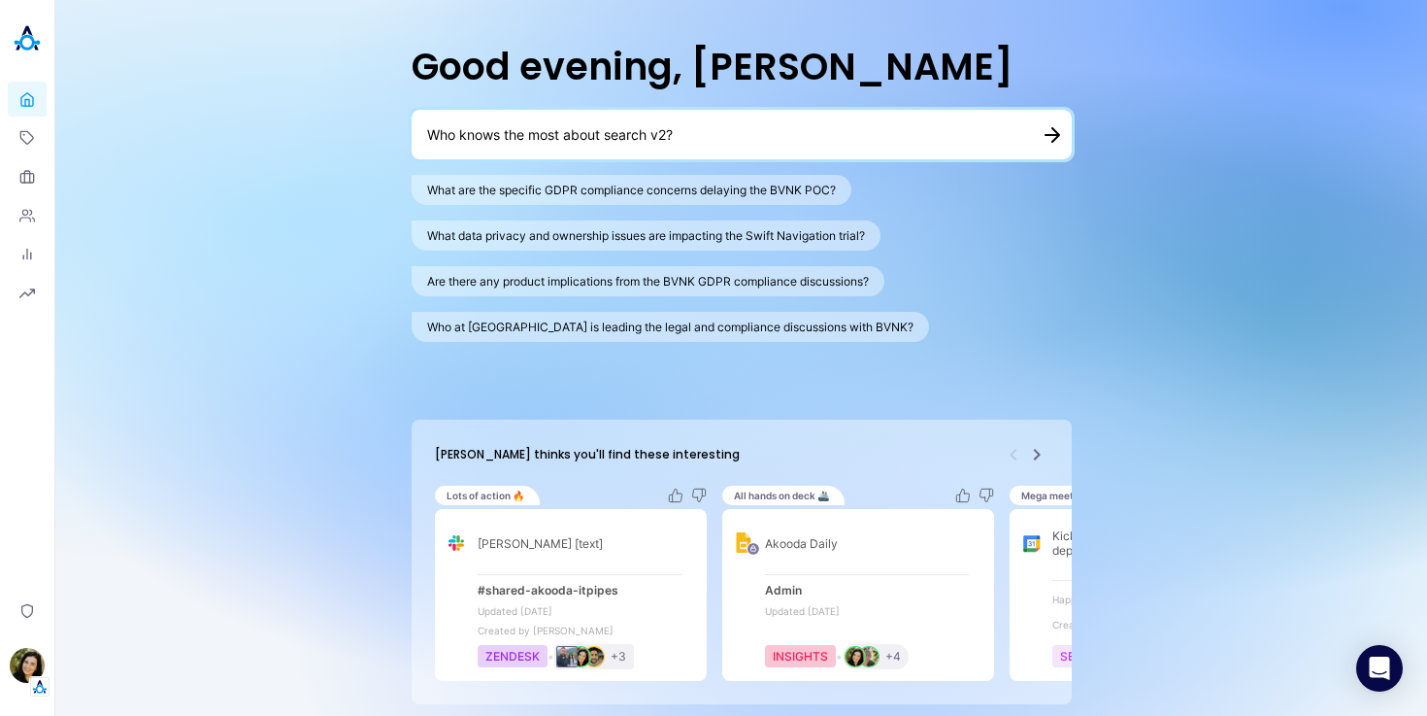
type textarea "Who knows the most about search v2?"
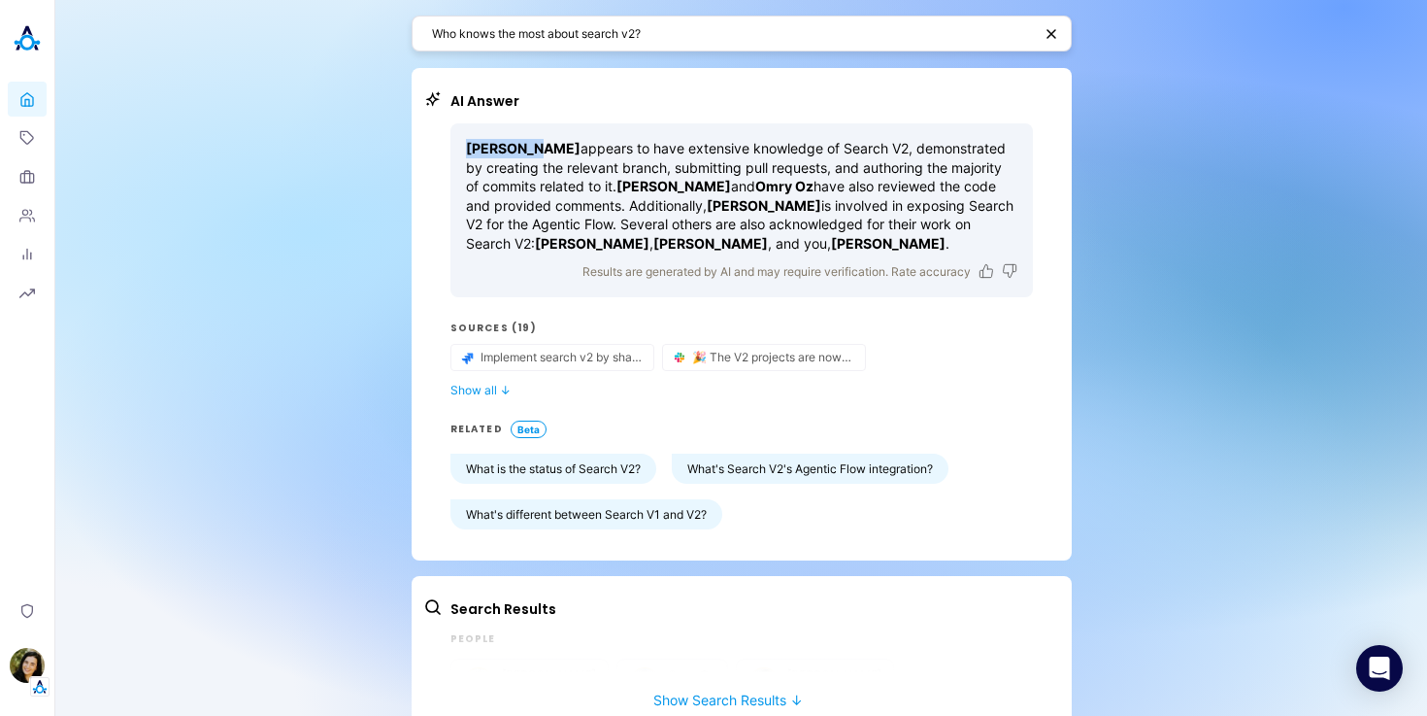
drag, startPoint x: 530, startPoint y: 148, endPoint x: 467, endPoint y: 147, distance: 63.1
click at [467, 147] on p "Eran Naor appears to have extensive knowledge of Search V2, demonstrated by cre…" at bounding box center [741, 196] width 551 height 115
click at [467, 147] on strong "[PERSON_NAME]" at bounding box center [523, 148] width 115 height 17
drag, startPoint x: 606, startPoint y: 185, endPoint x: 624, endPoint y: 185, distance: 18.4
click at [624, 185] on strong "[PERSON_NAME]" at bounding box center [674, 186] width 115 height 17
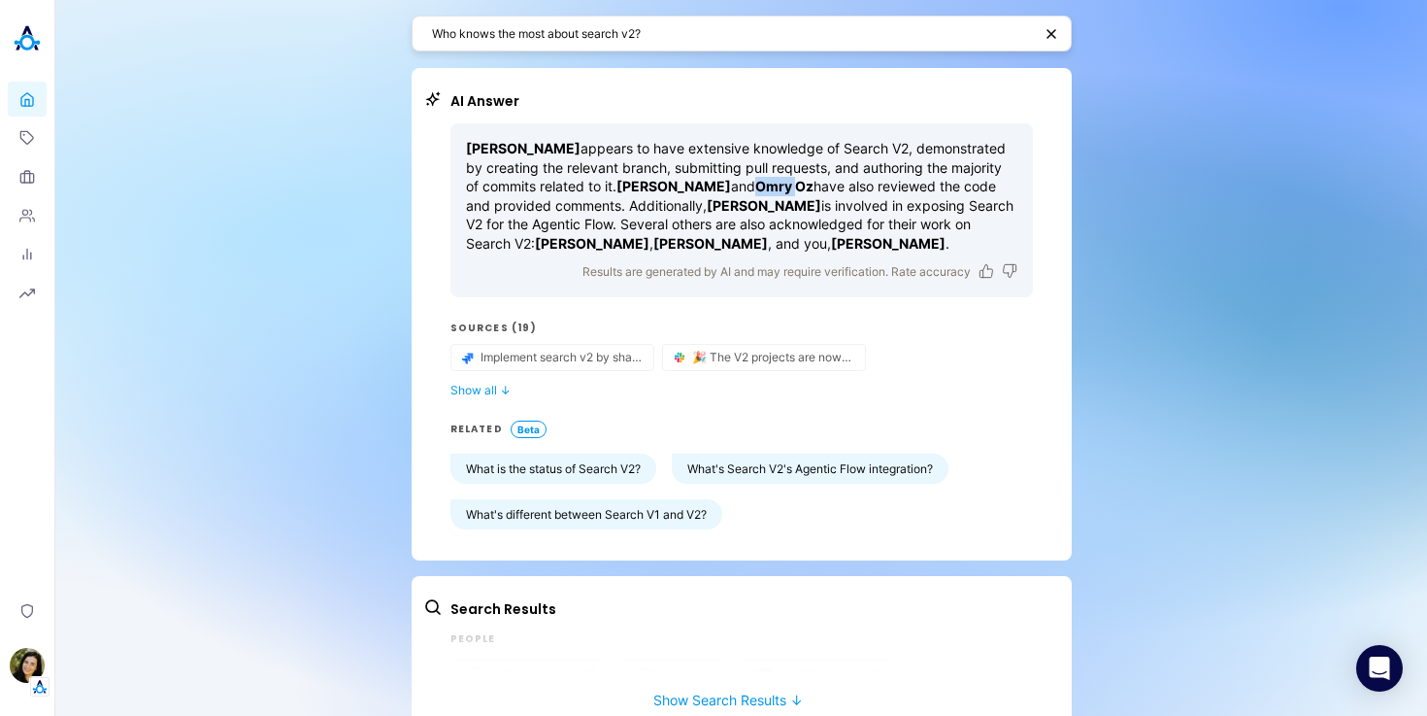
drag, startPoint x: 692, startPoint y: 182, endPoint x: 732, endPoint y: 184, distance: 39.9
click at [755, 184] on strong "Omry Oz" at bounding box center [784, 186] width 58 height 17
click at [495, 391] on button "Show all ↓" at bounding box center [742, 390] width 583 height 15
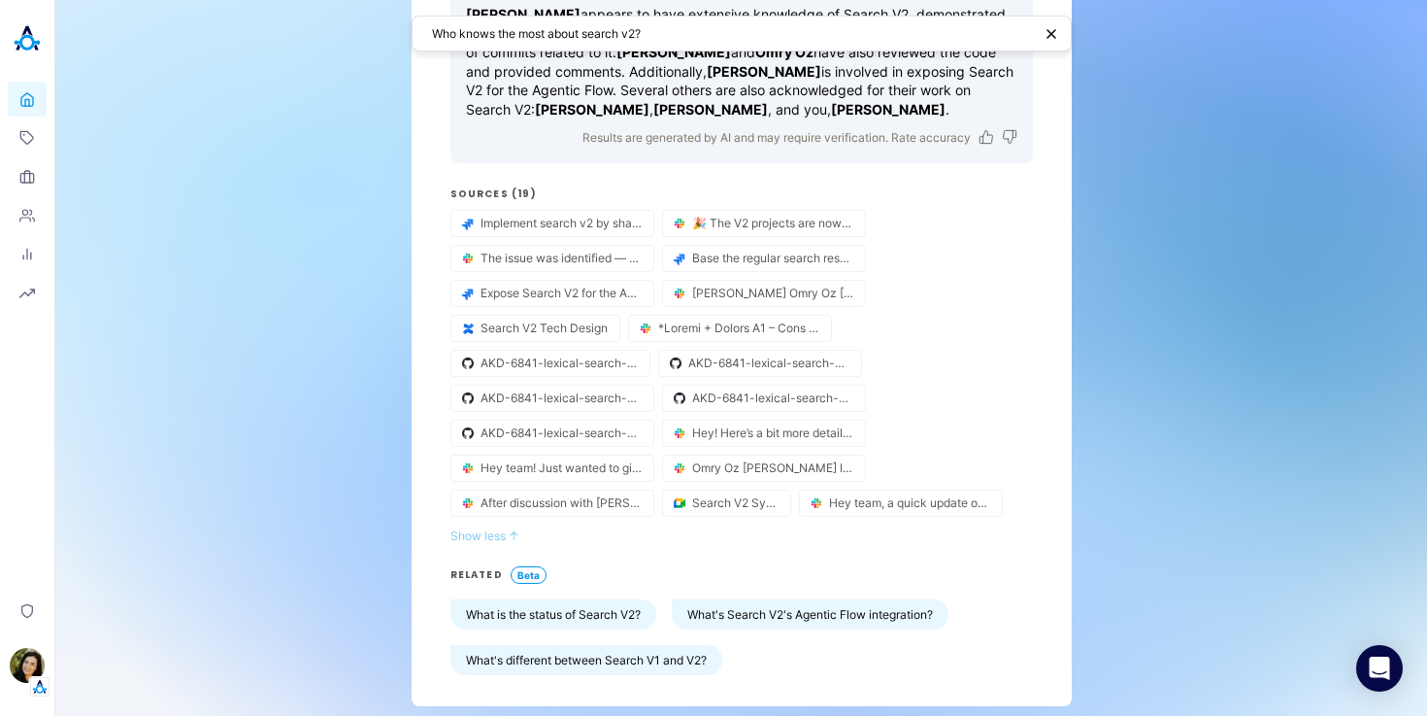
scroll to position [150, 0]
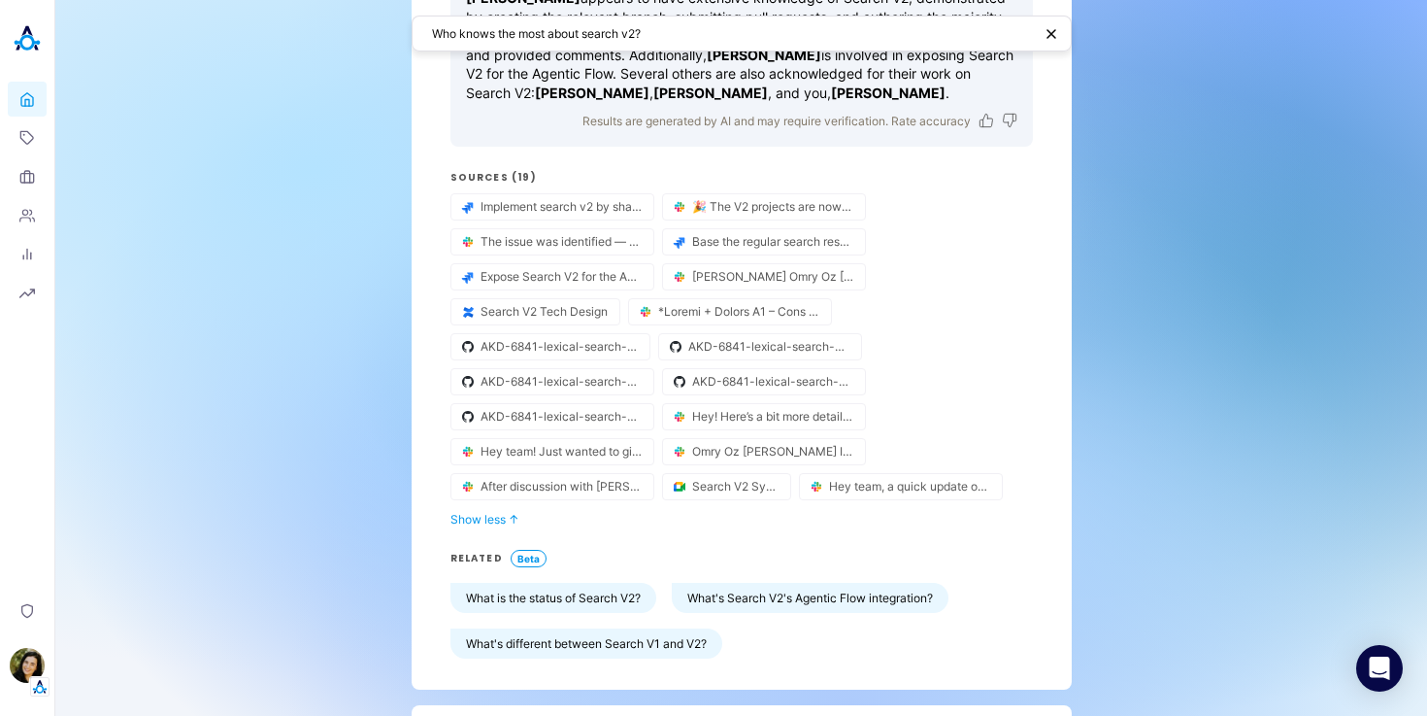
click at [653, 29] on textarea "Who knows the most about search v2?" at bounding box center [732, 33] width 600 height 18
click at [893, 199] on div "Implement search v2 by shadow mode 🎉 The V2 projects are now live on production…" at bounding box center [742, 346] width 583 height 307
